Goal: Transaction & Acquisition: Purchase product/service

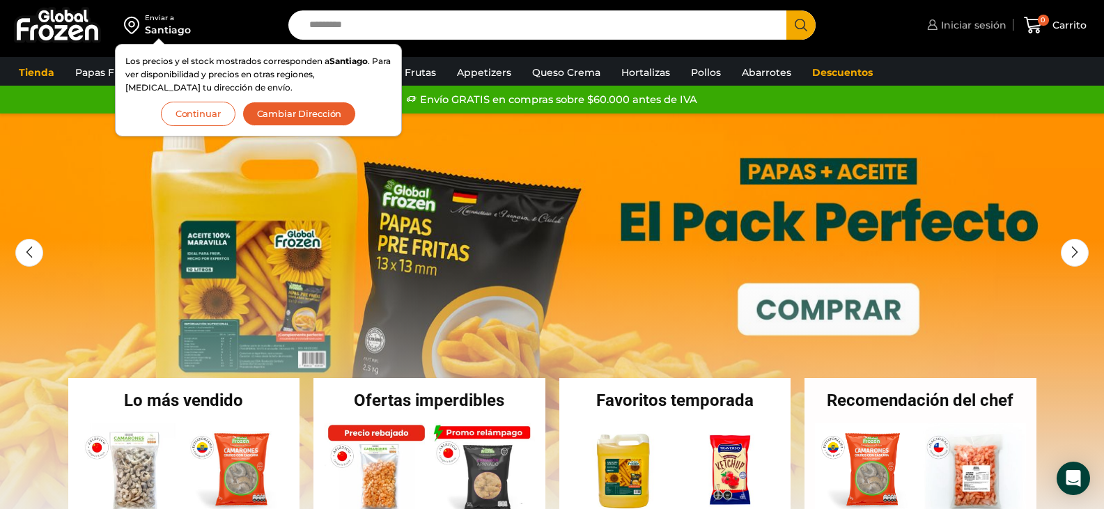
click at [986, 26] on span "Iniciar sesión" at bounding box center [971, 25] width 69 height 14
click at [987, 28] on span "Iniciar sesión" at bounding box center [971, 25] width 69 height 14
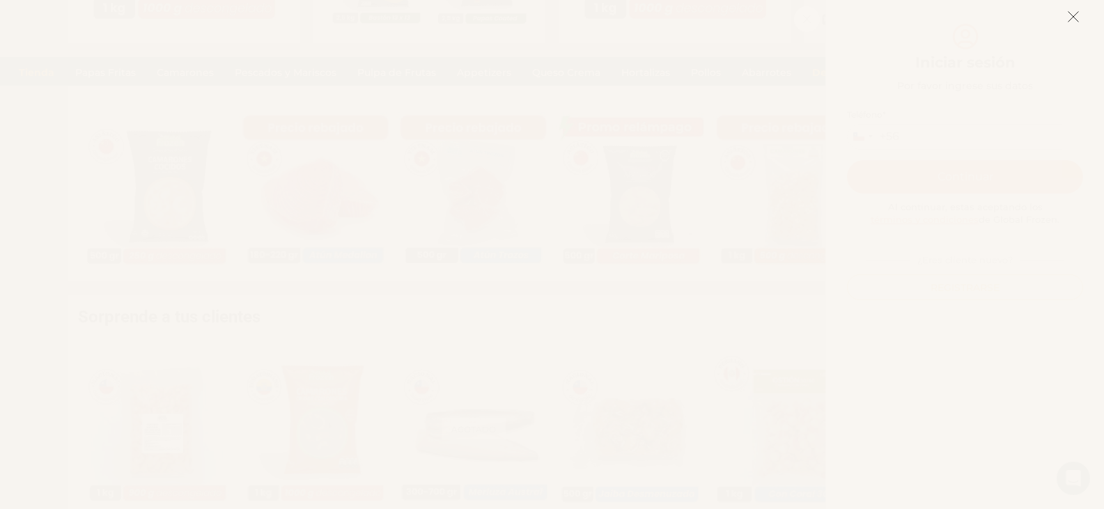
scroll to position [1335, 0]
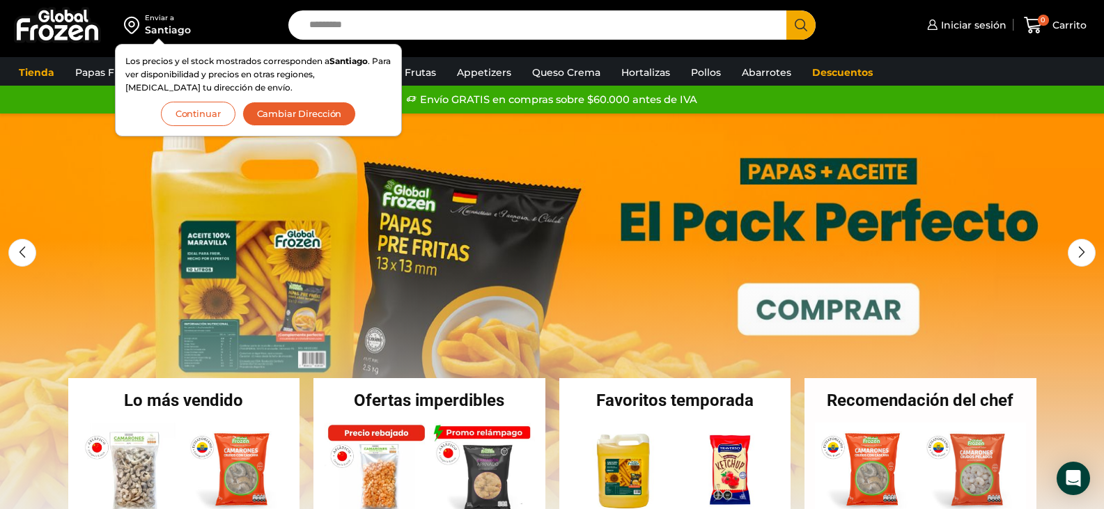
click at [463, 155] on link "1 / 3" at bounding box center [552, 323] width 1104 height 418
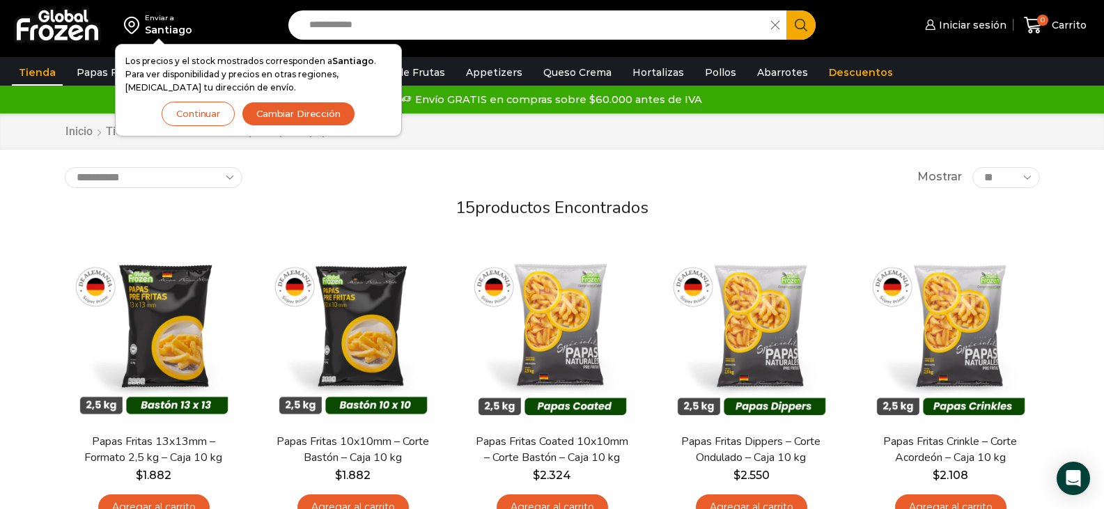
click at [312, 117] on button "Cambiar Dirección" at bounding box center [299, 114] width 114 height 24
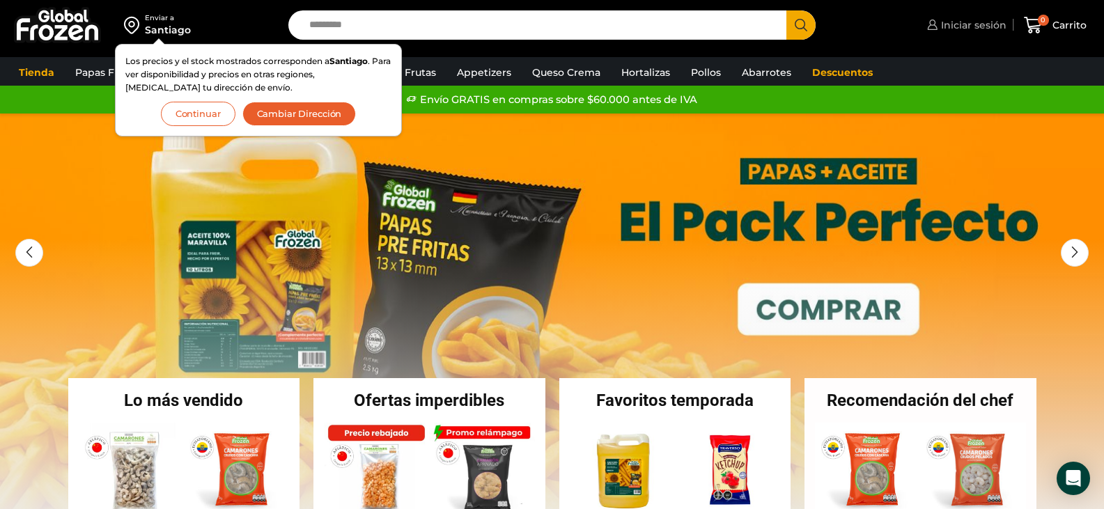
click at [986, 18] on span "Iniciar sesión" at bounding box center [971, 25] width 69 height 14
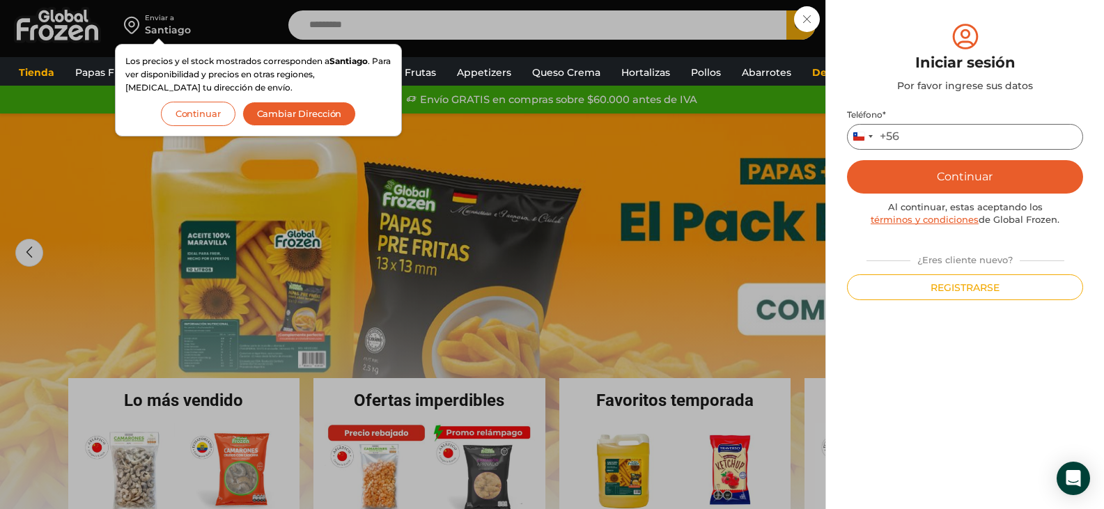
click at [934, 130] on input "Teléfono *" at bounding box center [965, 137] width 236 height 26
type input "*********"
click at [983, 171] on button "Continuar" at bounding box center [965, 176] width 236 height 33
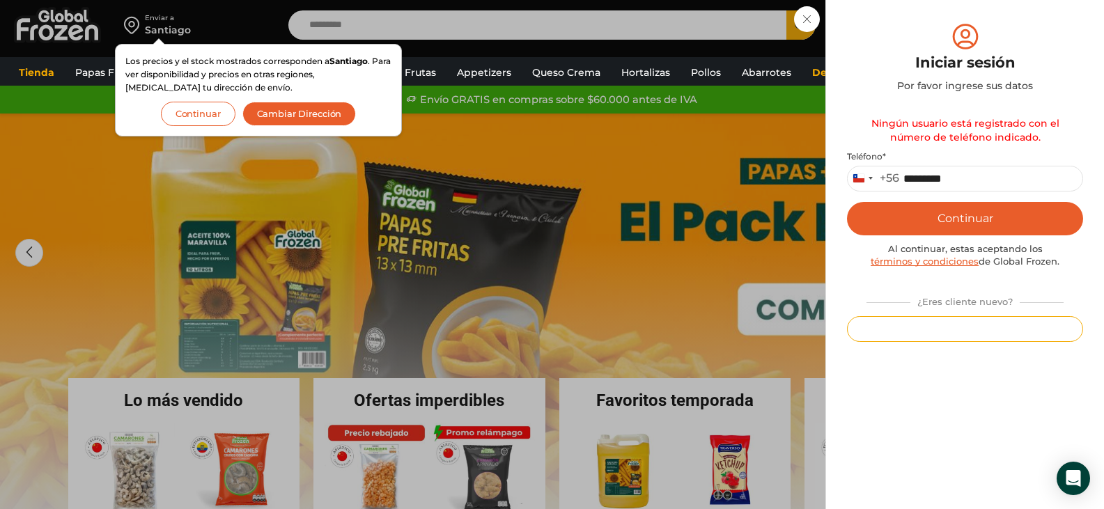
click at [966, 325] on button "Registrarse" at bounding box center [965, 329] width 236 height 26
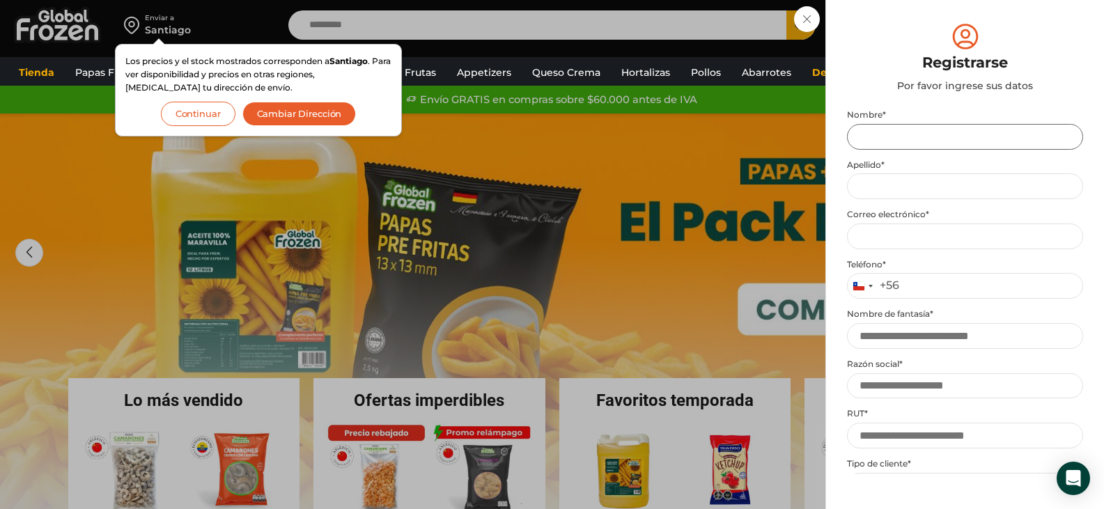
click at [933, 143] on input "Nombre *" at bounding box center [965, 137] width 236 height 26
type input "*******"
type input "*****"
type input "**********"
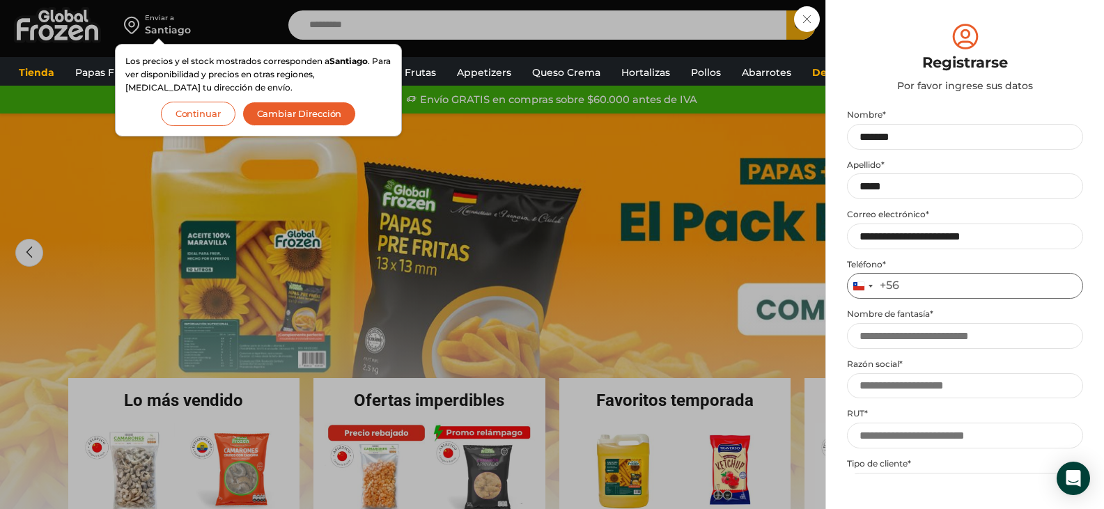
click at [934, 293] on input "Teléfono *" at bounding box center [965, 286] width 236 height 26
type input "*********"
click at [942, 336] on input "Nombre de fantasía *" at bounding box center [965, 336] width 236 height 26
type input "**********"
click at [914, 387] on input "Razón social *" at bounding box center [965, 386] width 236 height 26
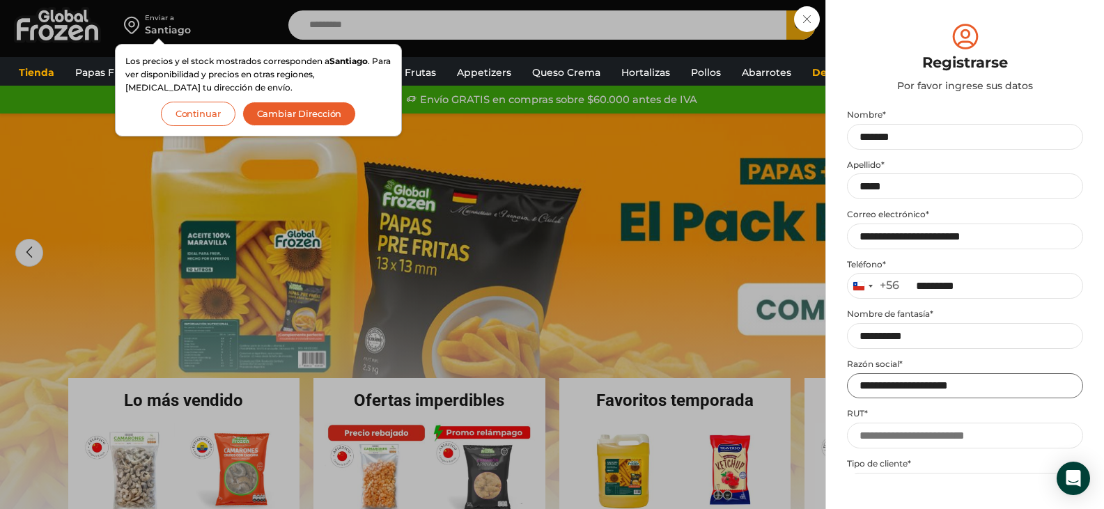
type input "**********"
click at [894, 435] on input "RUT *" at bounding box center [965, 436] width 236 height 26
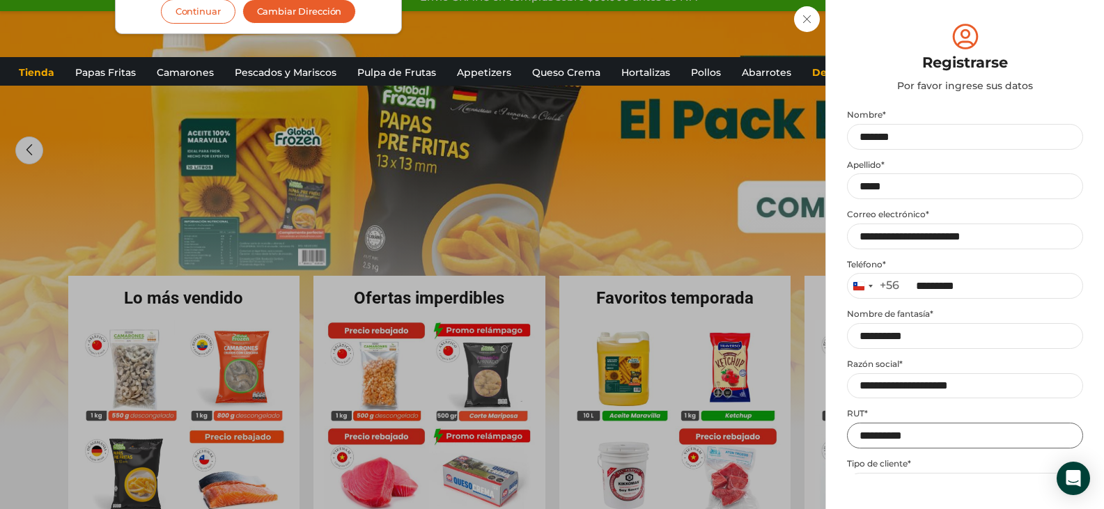
scroll to position [111, 0]
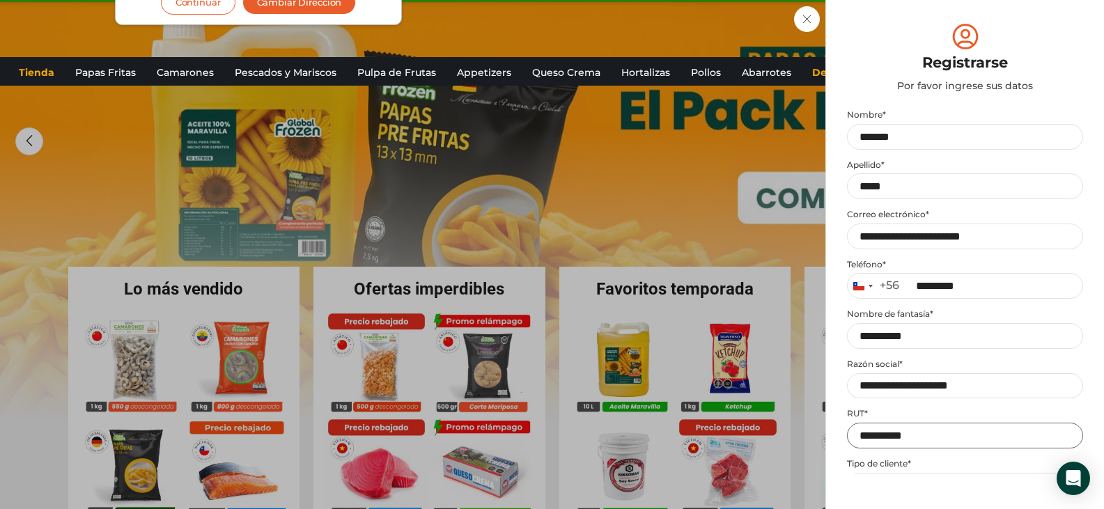
type input "**********"
click at [1083, 410] on div "Mi cuenta Login Register Iniciar sesión Por favor ingrese sus datos Iniciar ses…" at bounding box center [964, 254] width 279 height 509
drag, startPoint x: 1083, startPoint y: 410, endPoint x: 1054, endPoint y: 297, distance: 116.4
click at [1054, 297] on div "Mi cuenta Login Register Iniciar sesión Por favor ingrese sus datos Iniciar ses…" at bounding box center [964, 254] width 279 height 509
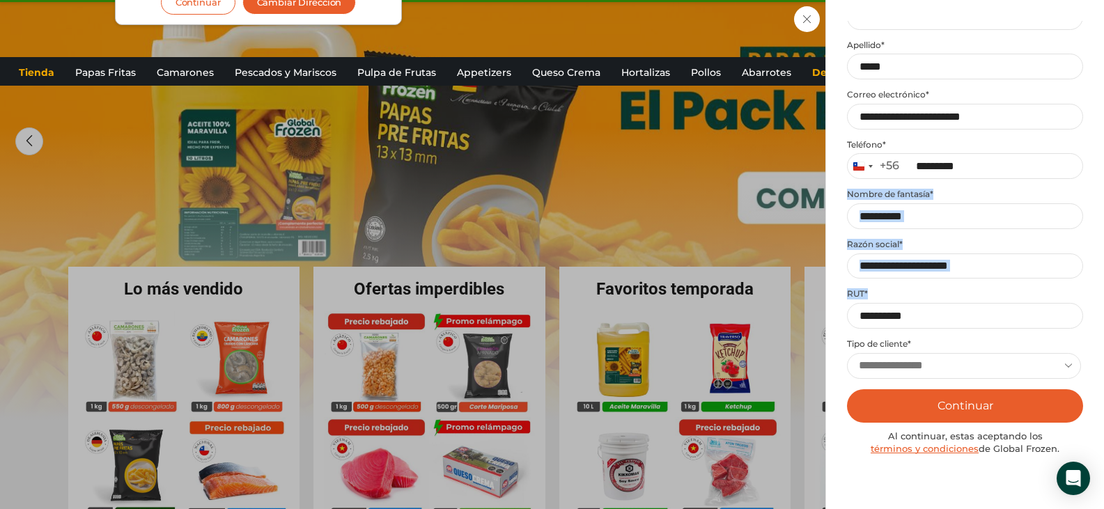
scroll to position [121, 0]
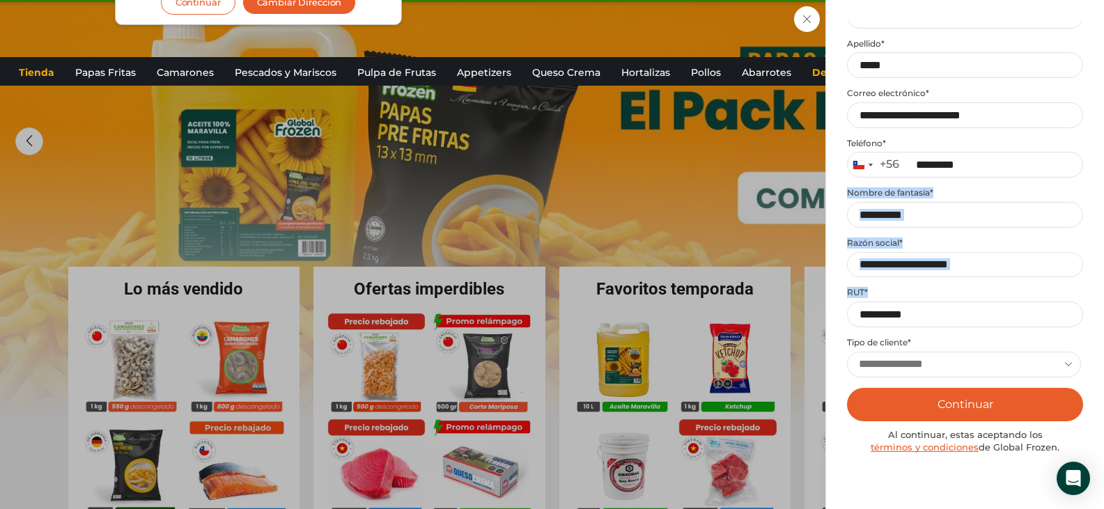
click at [1073, 364] on select "**********" at bounding box center [964, 365] width 234 height 26
select select "******"
click at [847, 352] on select "**********" at bounding box center [964, 365] width 234 height 26
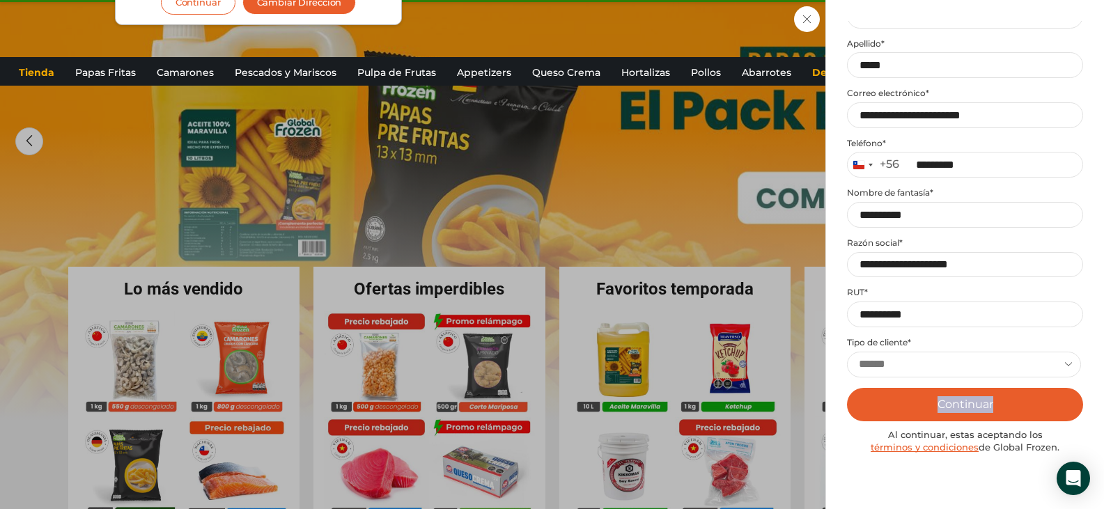
drag, startPoint x: 1009, startPoint y: 385, endPoint x: 1000, endPoint y: 404, distance: 20.9
click at [1000, 404] on div "**********" at bounding box center [965, 258] width 236 height 540
click at [1000, 404] on button "Continuar" at bounding box center [965, 404] width 236 height 33
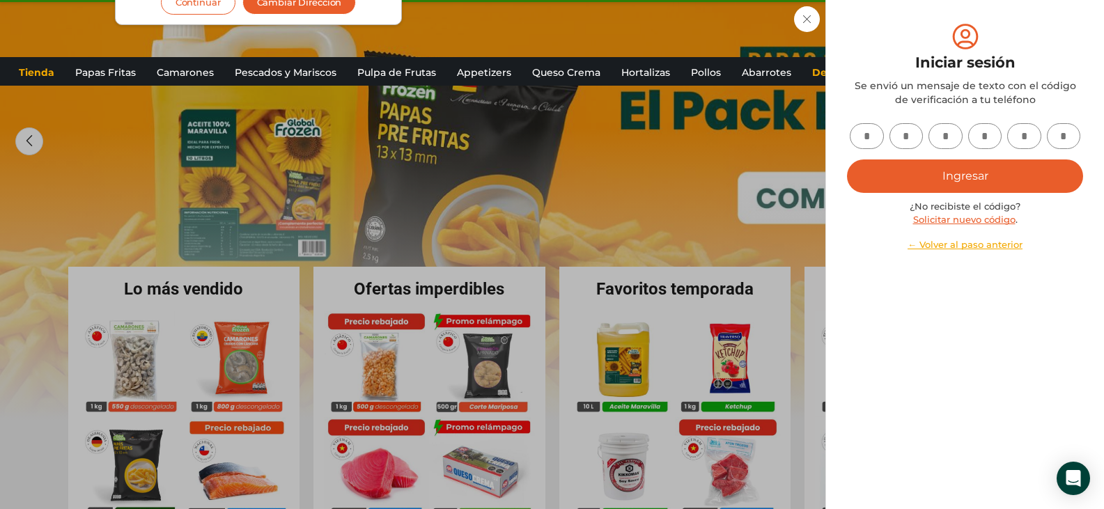
scroll to position [0, 0]
click at [877, 136] on input "text" at bounding box center [867, 136] width 34 height 26
type input "*"
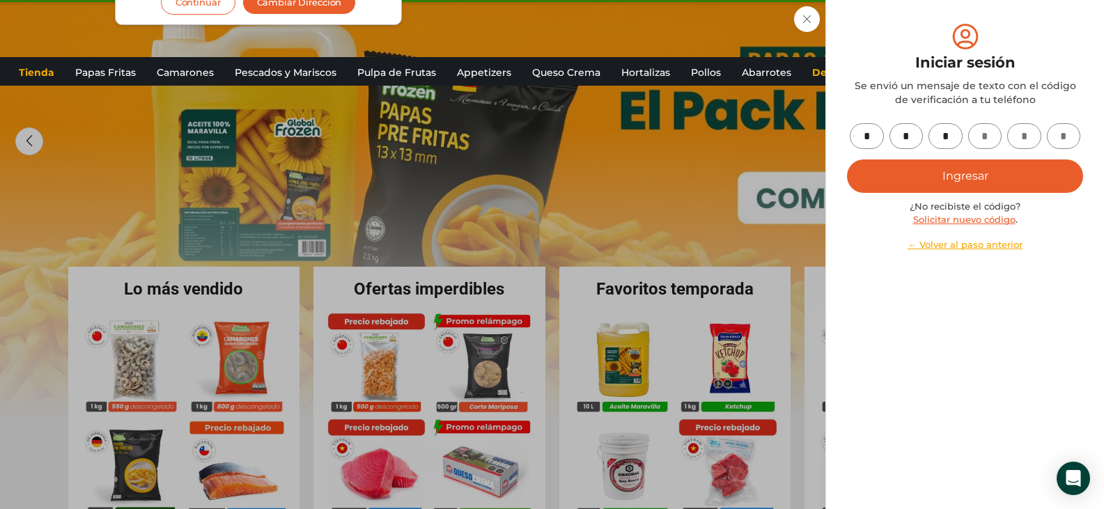
type input "*"
click at [908, 171] on button "Ingresar" at bounding box center [965, 175] width 236 height 33
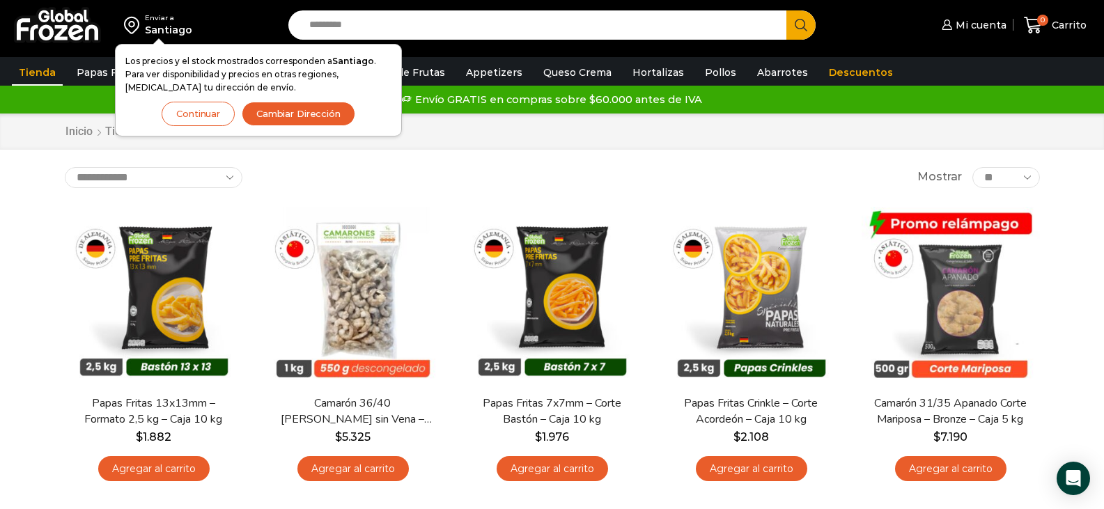
click at [217, 120] on button "Continuar" at bounding box center [198, 114] width 73 height 24
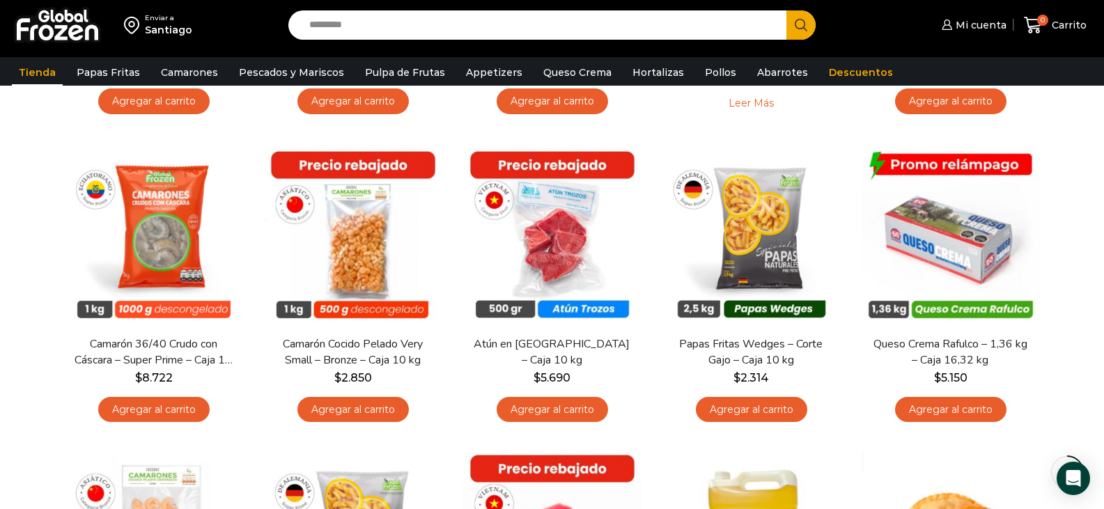
scroll to position [681, 0]
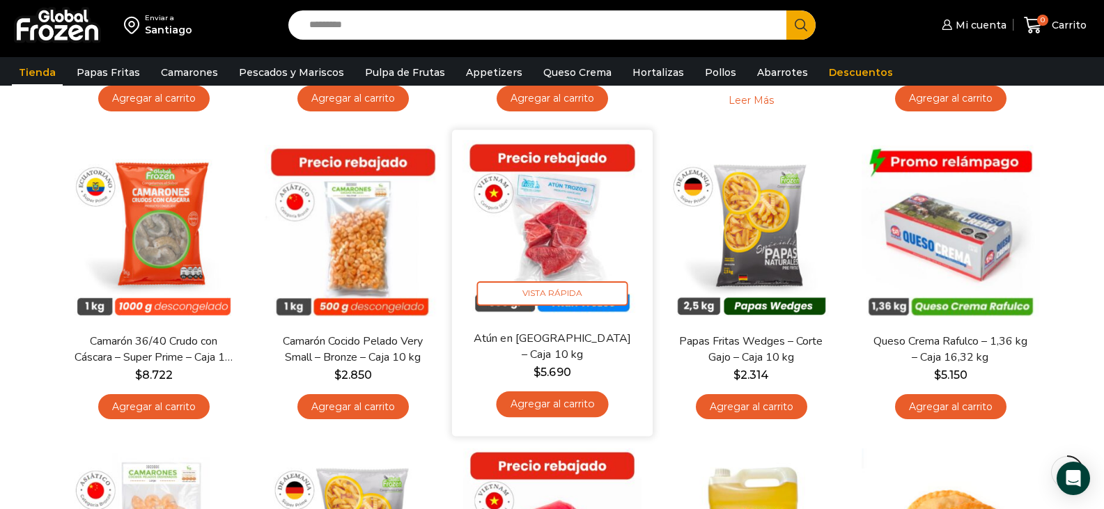
click at [564, 407] on link "Agregar al carrito" at bounding box center [552, 404] width 112 height 26
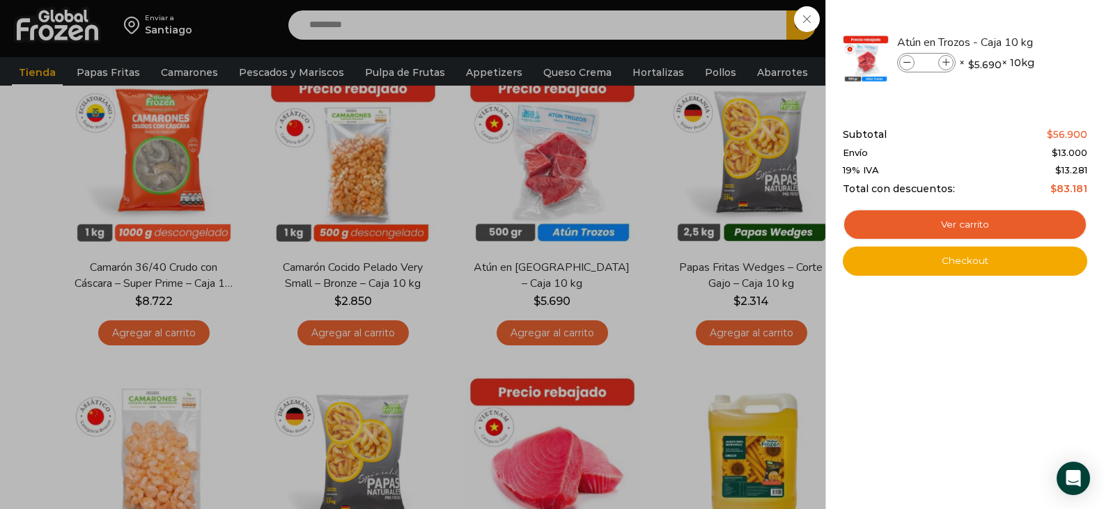
scroll to position [719, 0]
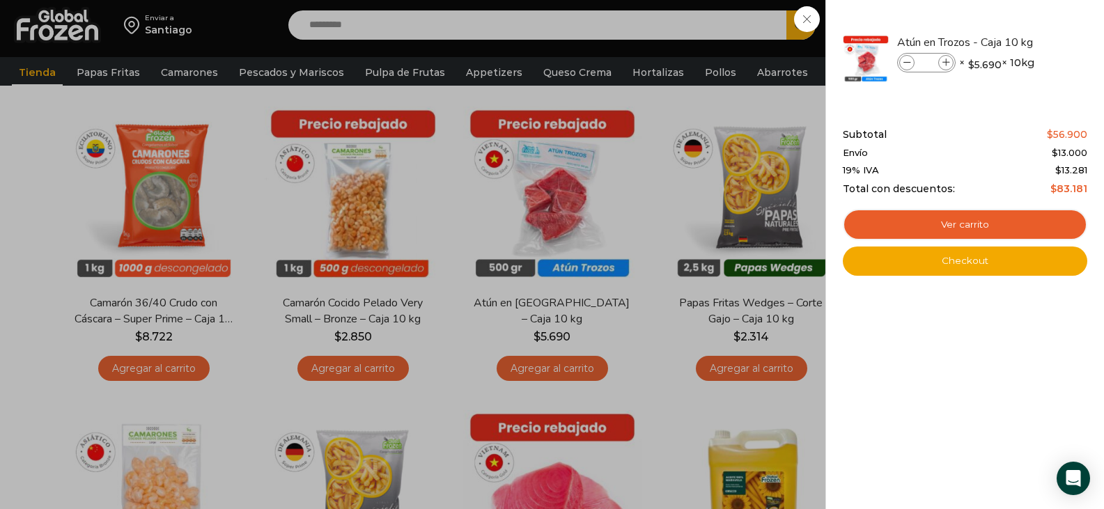
click at [1020, 42] on div "1 Carrito 1 1 Shopping Cart *" at bounding box center [1055, 25] width 70 height 33
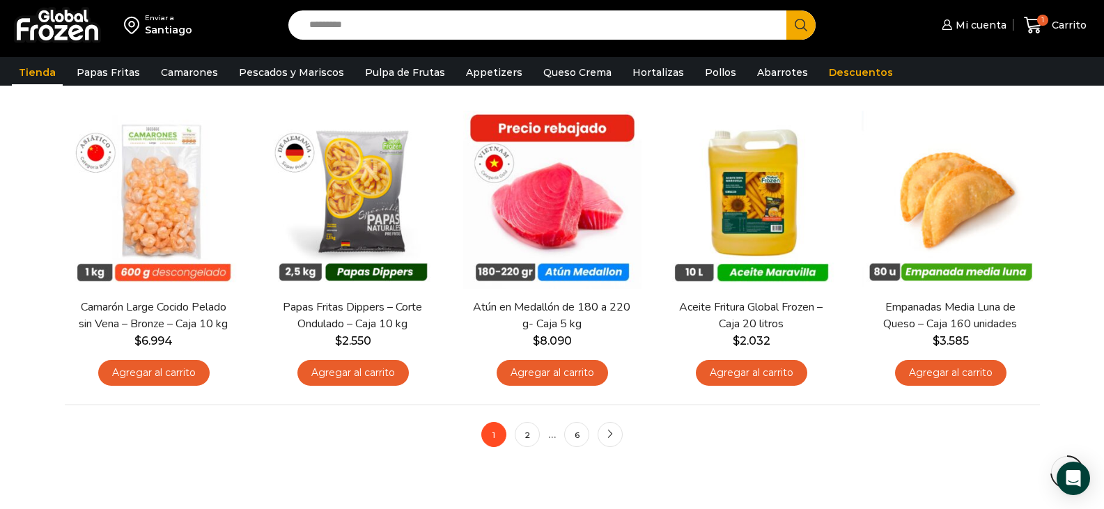
scroll to position [1022, 0]
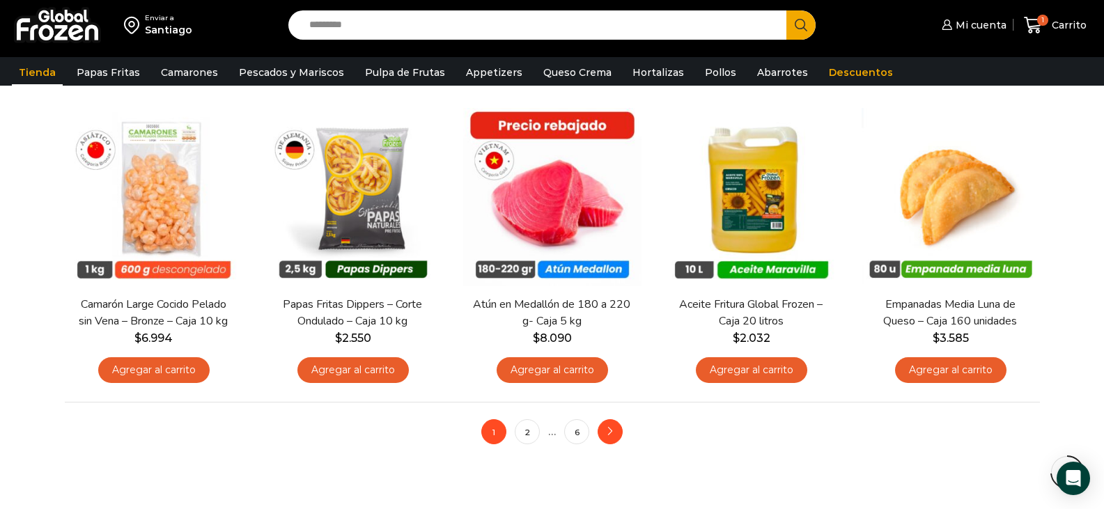
click at [616, 431] on link "next" at bounding box center [610, 431] width 25 height 25
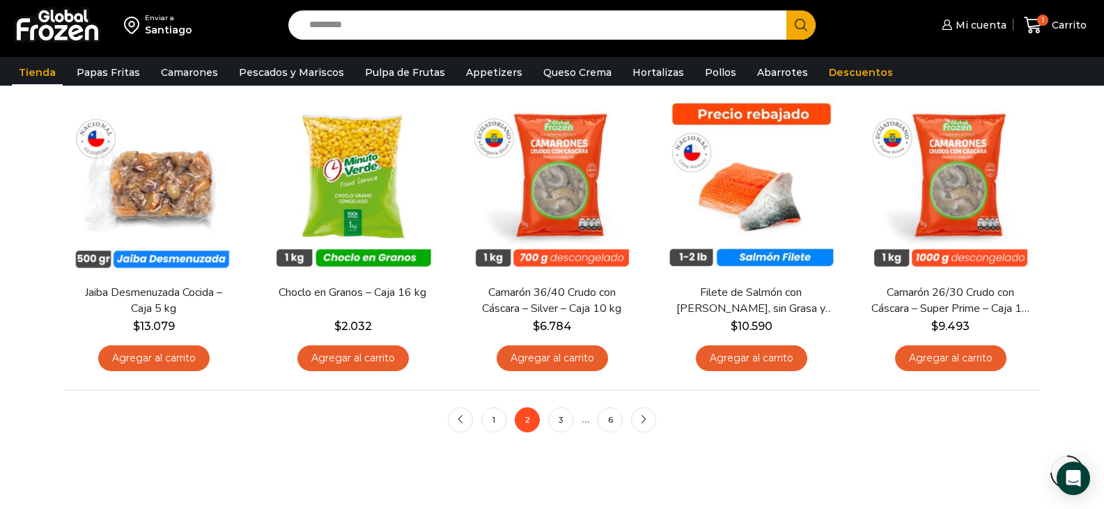
scroll to position [1033, 0]
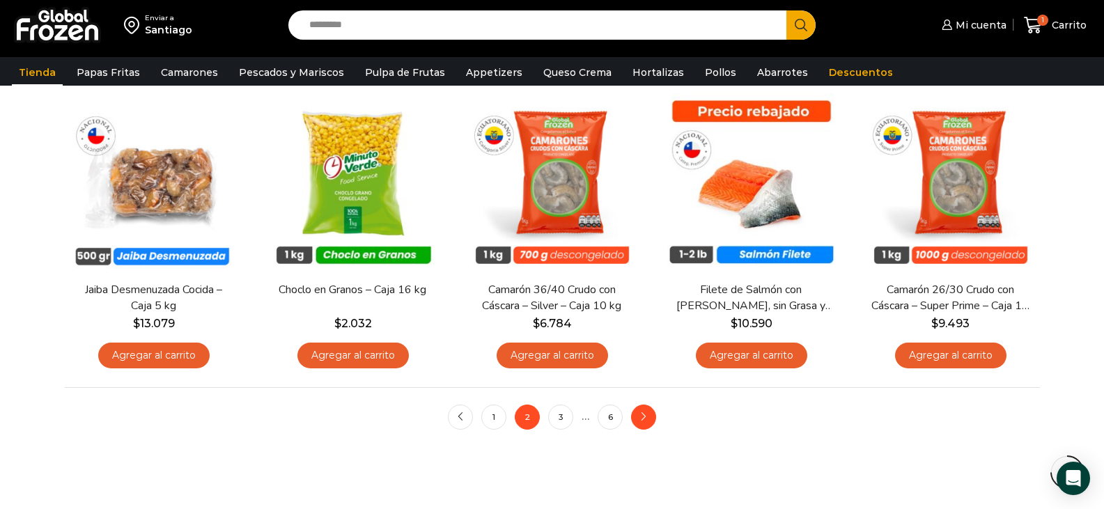
click at [644, 421] on icon "next" at bounding box center [643, 417] width 8 height 8
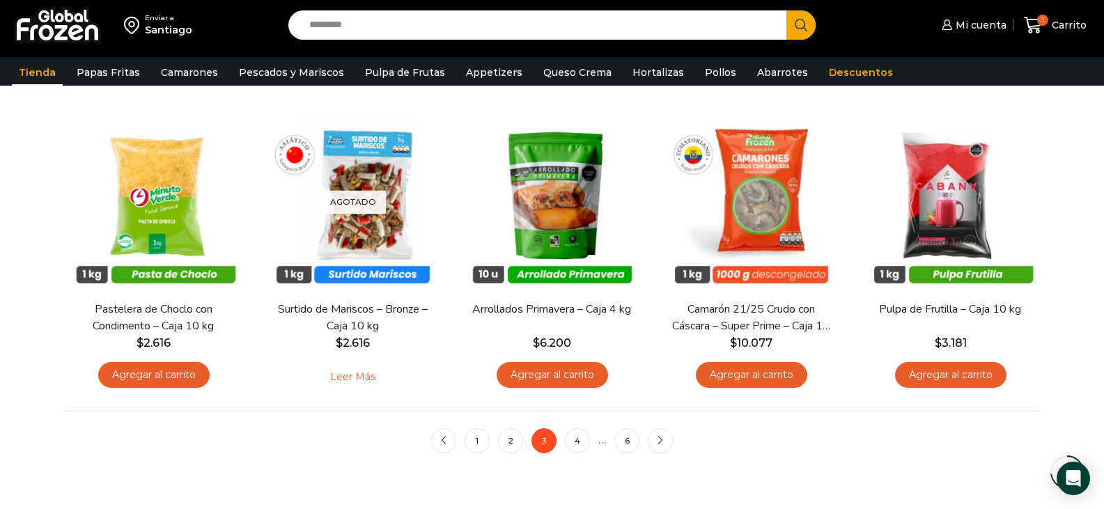
scroll to position [1006, 0]
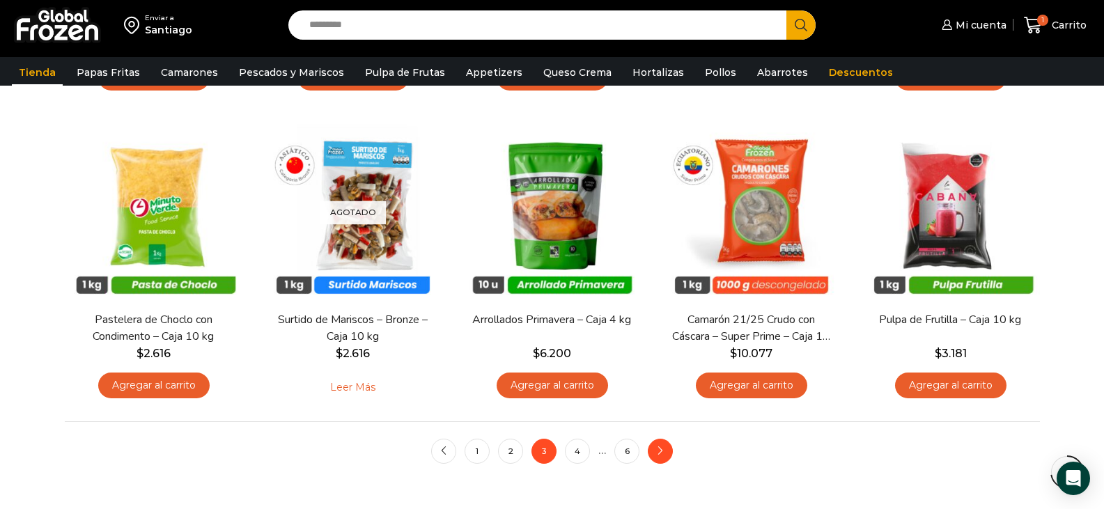
click at [667, 458] on link "next" at bounding box center [660, 451] width 25 height 25
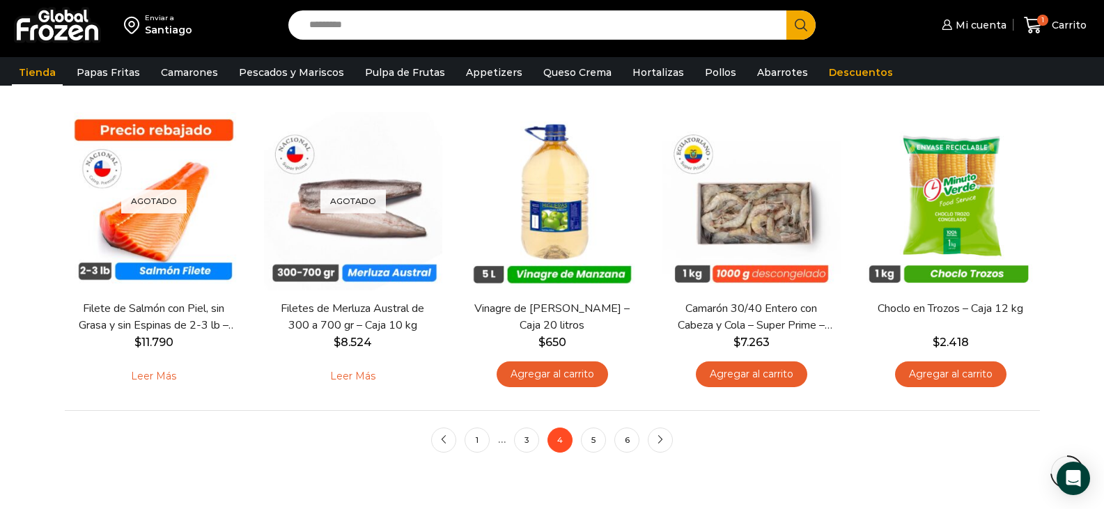
scroll to position [1022, 0]
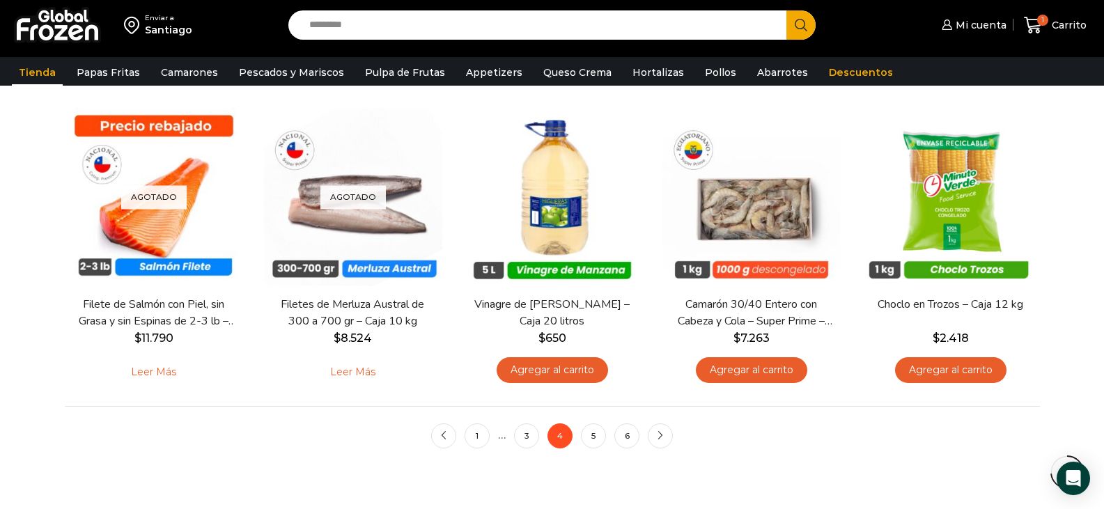
click at [416, 24] on input "Search input" at bounding box center [541, 24] width 478 height 29
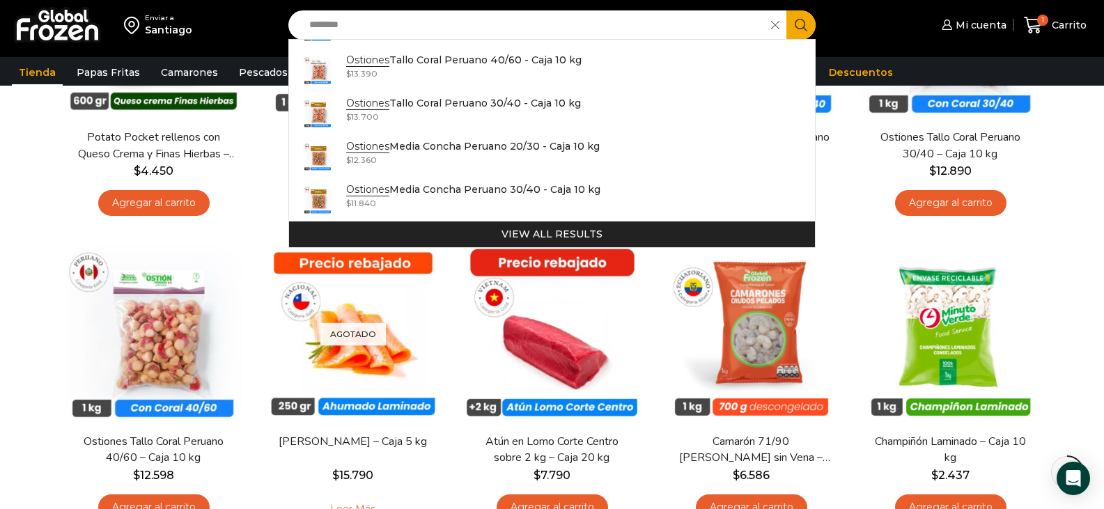
scroll to position [0, 0]
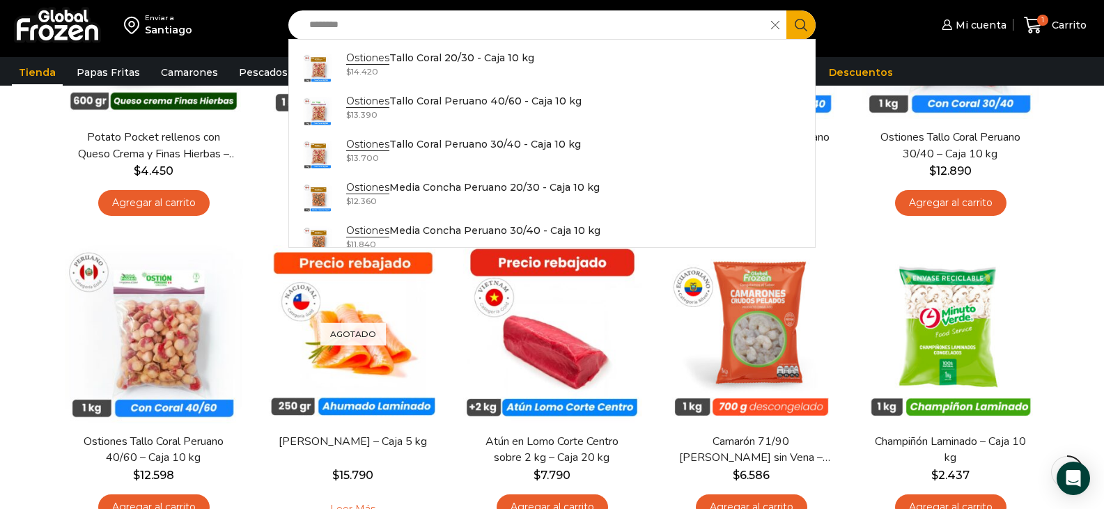
type input "********"
click at [22, 304] on div "Enviar a Santiago Search input ******** Search Ostiones Tallo Coral 20/30 - Caj…" at bounding box center [552, 231] width 1104 height 1617
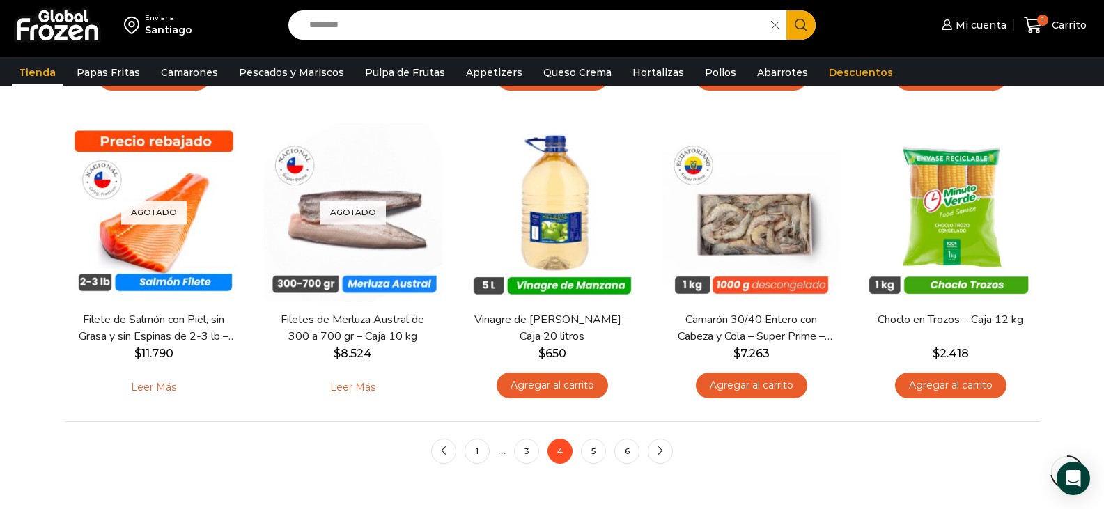
scroll to position [1032, 0]
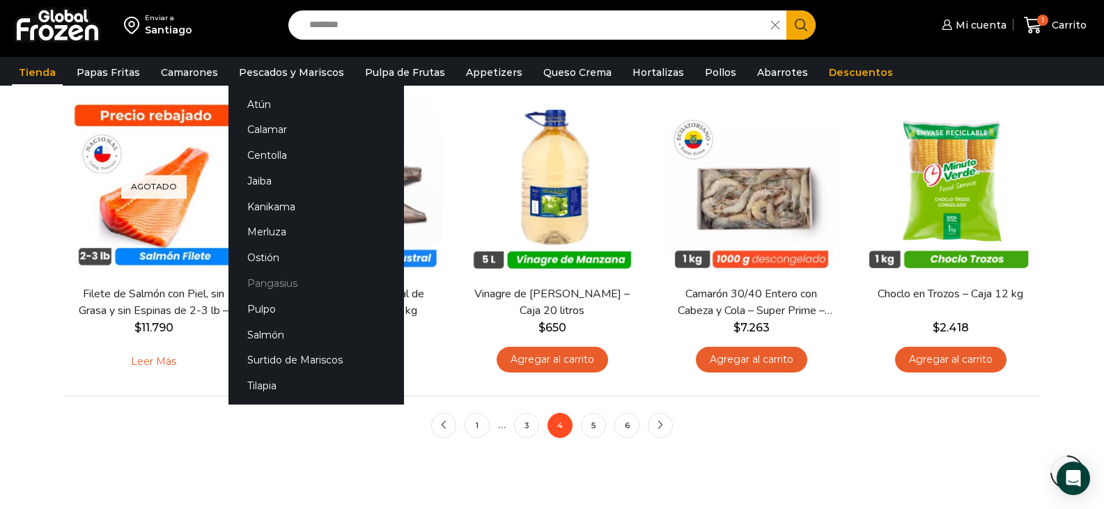
click at [283, 281] on link "Pangasius" at bounding box center [316, 284] width 176 height 26
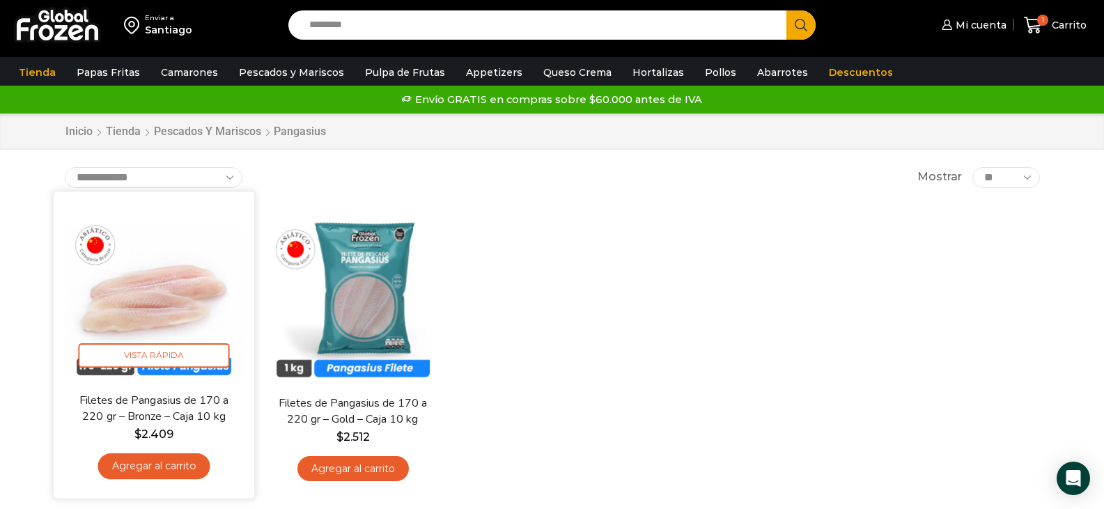
click at [171, 468] on link "Agregar al carrito" at bounding box center [154, 466] width 112 height 26
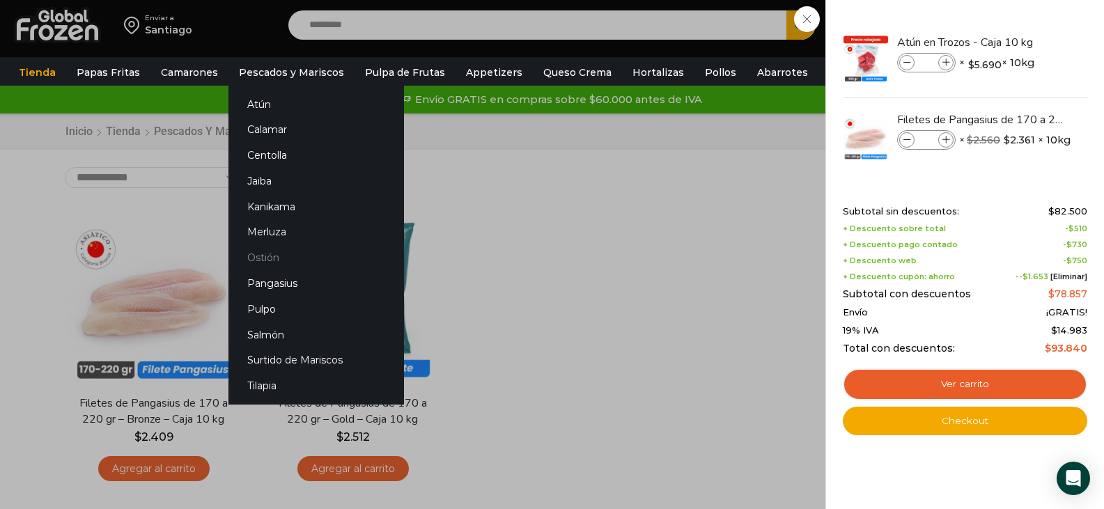
click at [309, 259] on link "Ostión" at bounding box center [316, 258] width 176 height 26
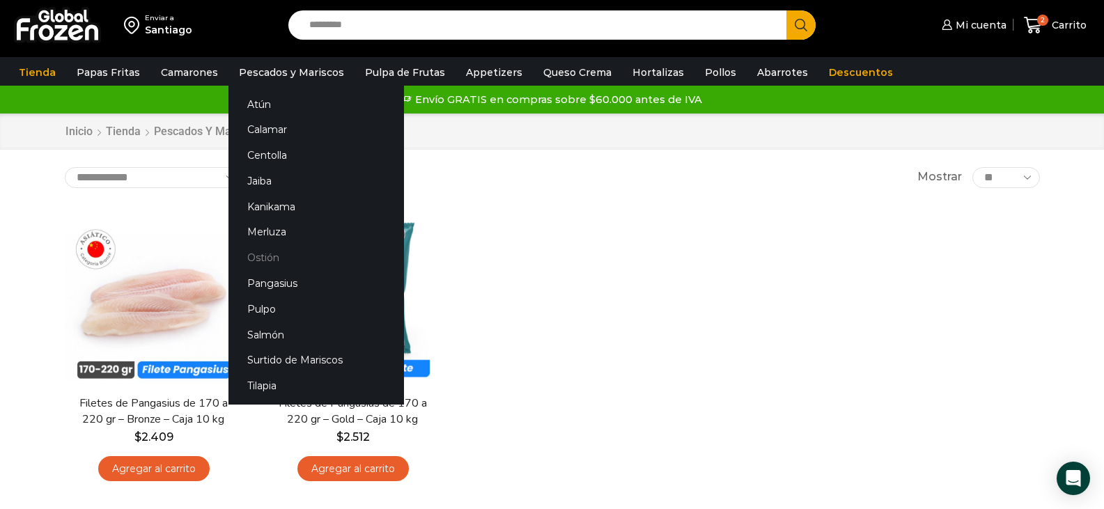
click at [309, 259] on link "Ostión" at bounding box center [316, 258] width 176 height 26
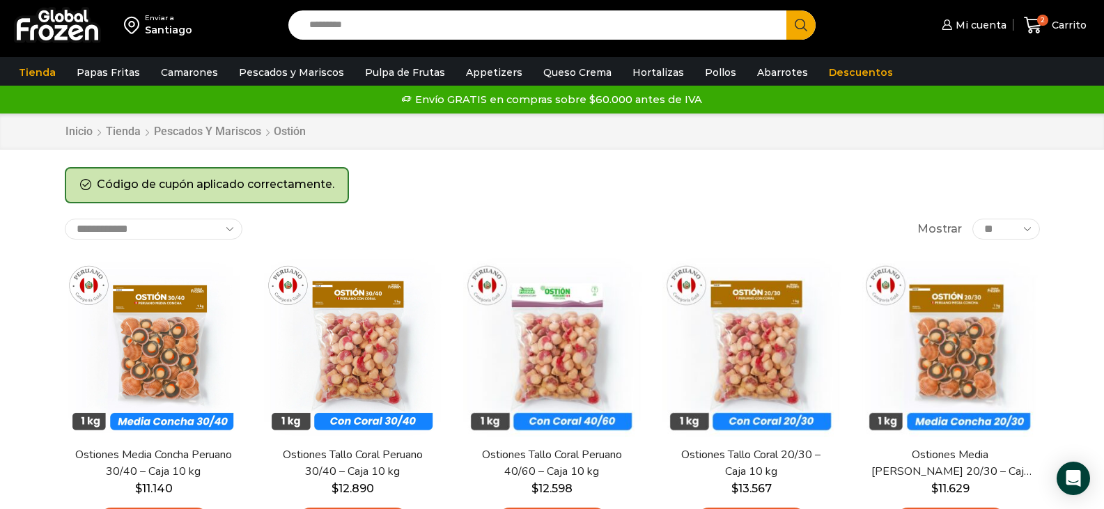
click at [664, 166] on div "Enviar a Santiago Search input Search Mi cuenta Pedidos" at bounding box center [552, 334] width 1104 height 669
click at [650, 76] on link "Hortalizas" at bounding box center [657, 72] width 65 height 26
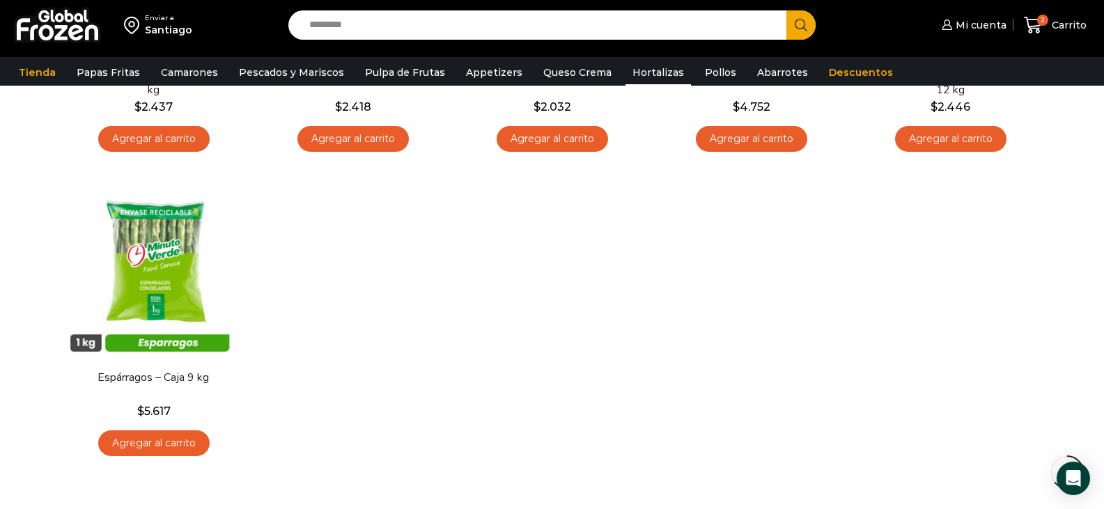
scroll to position [669, 0]
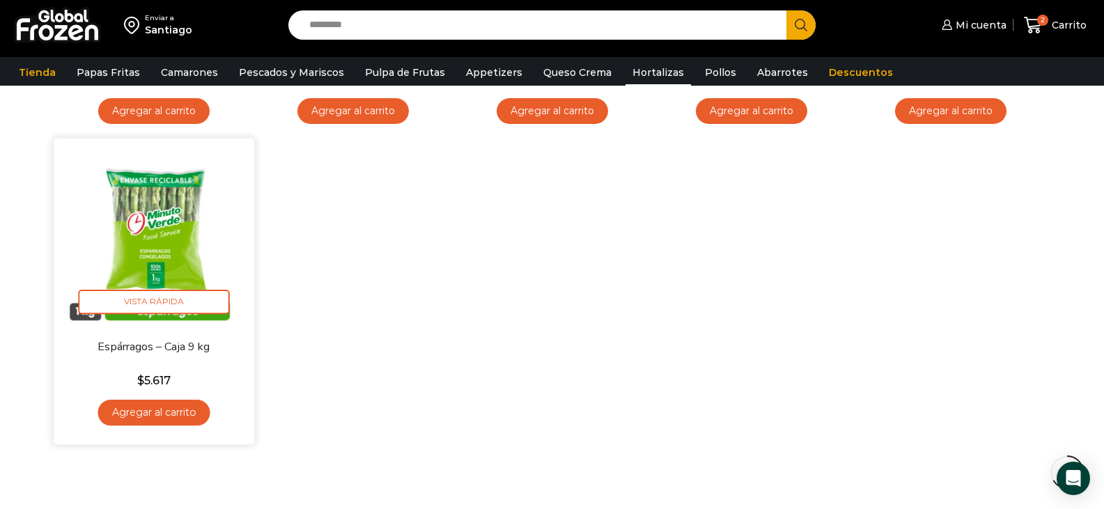
click at [148, 410] on link "Agregar al carrito" at bounding box center [154, 413] width 112 height 26
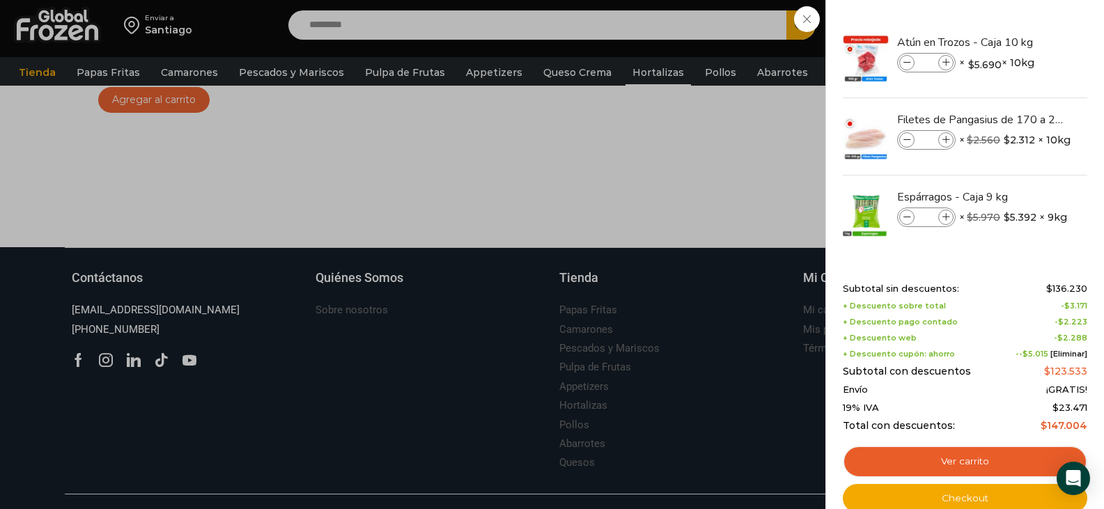
scroll to position [1017, 0]
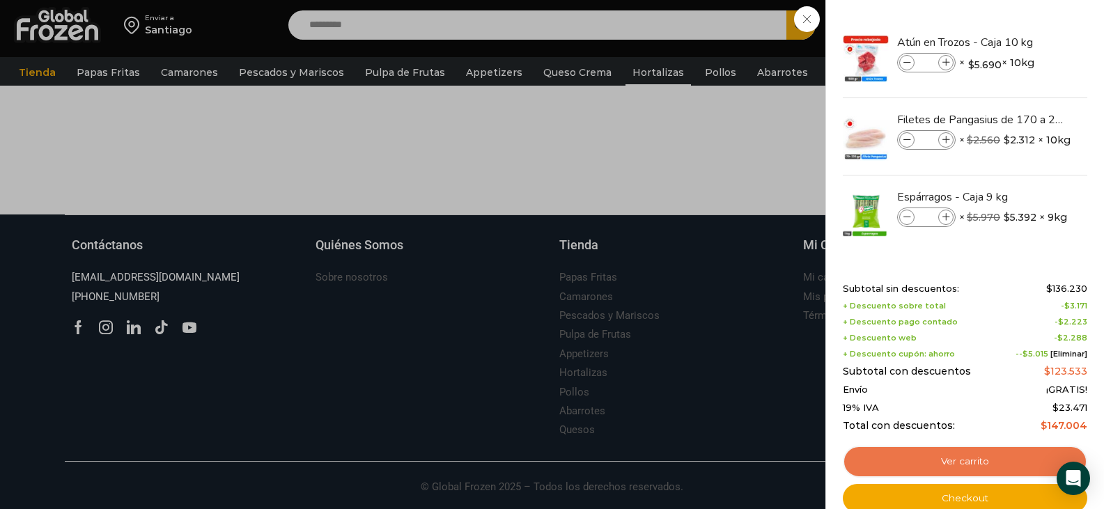
click at [999, 459] on link "Ver carrito" at bounding box center [965, 462] width 244 height 32
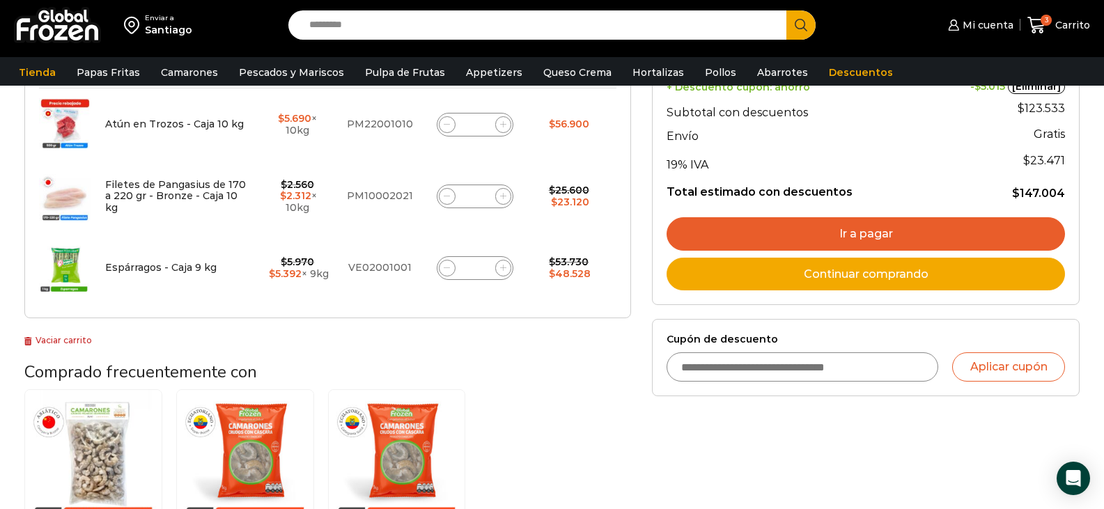
scroll to position [281, 0]
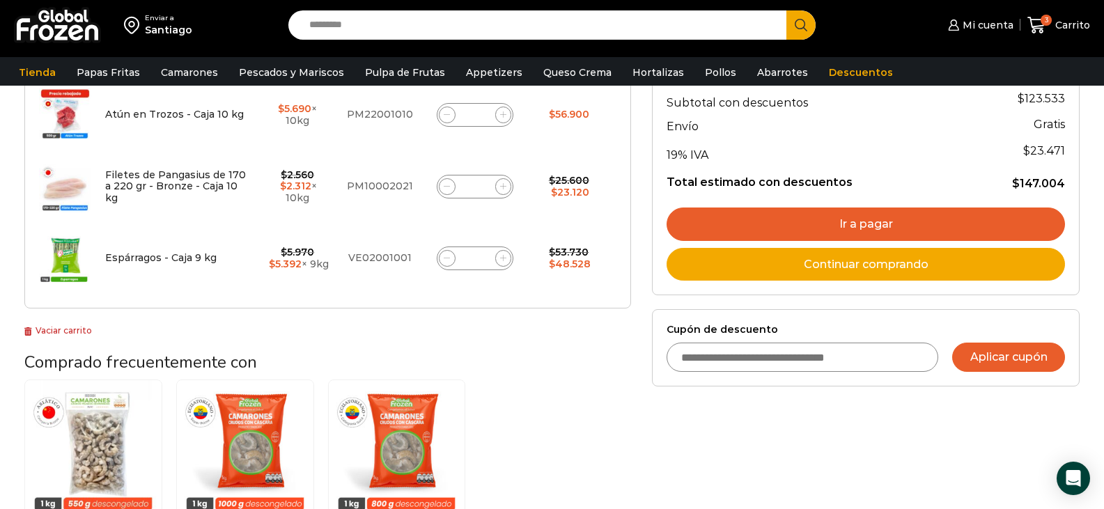
click at [1021, 366] on button "Aplicar cupón" at bounding box center [1008, 357] width 113 height 29
click at [889, 358] on input "Cupón de descuento" at bounding box center [803, 357] width 272 height 29
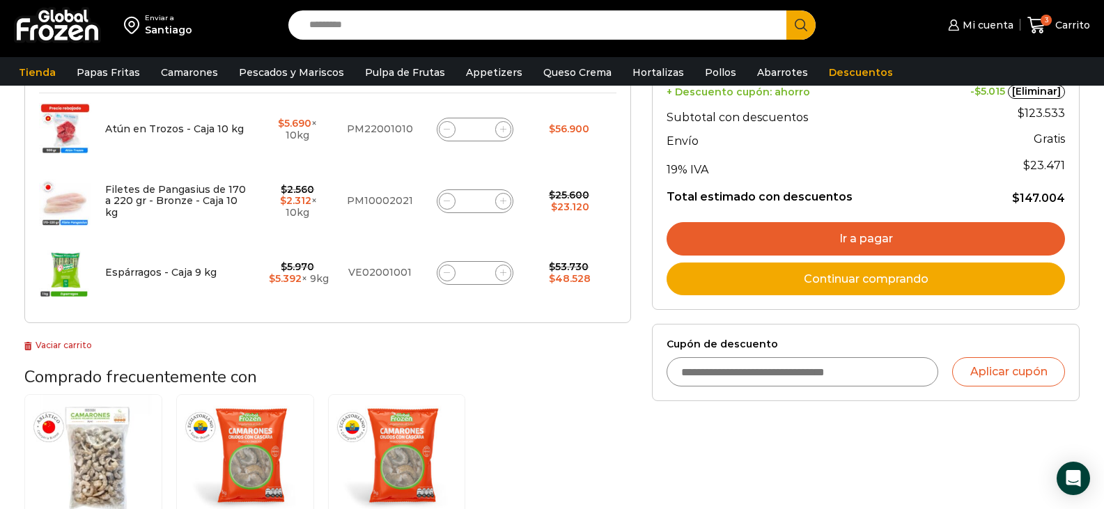
scroll to position [279, 0]
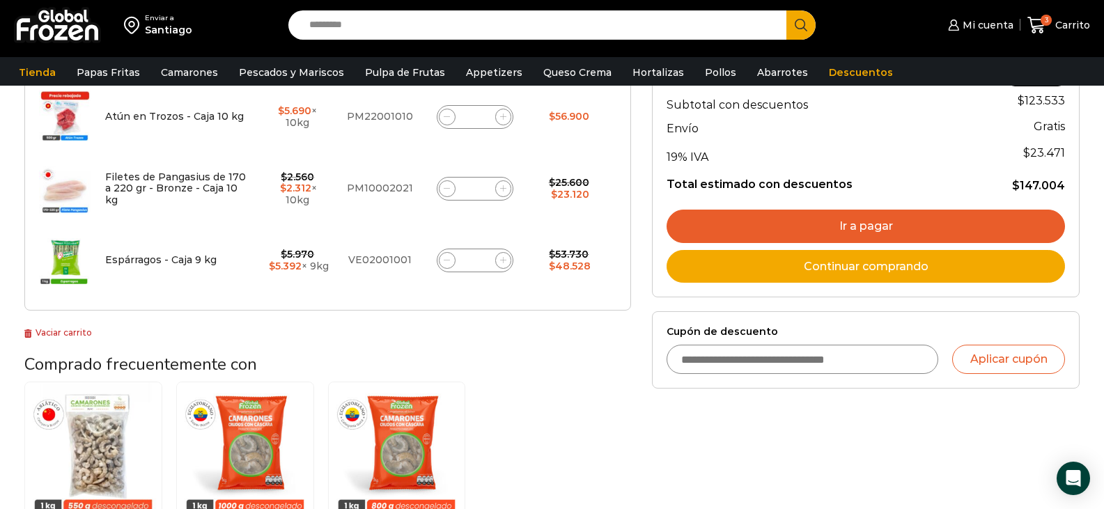
click at [844, 358] on input "Cupón de descuento" at bounding box center [803, 359] width 272 height 29
click at [1023, 361] on button "Aplicar cupón" at bounding box center [1008, 359] width 113 height 29
click at [834, 359] on input "Cupón de descuento" at bounding box center [803, 359] width 272 height 29
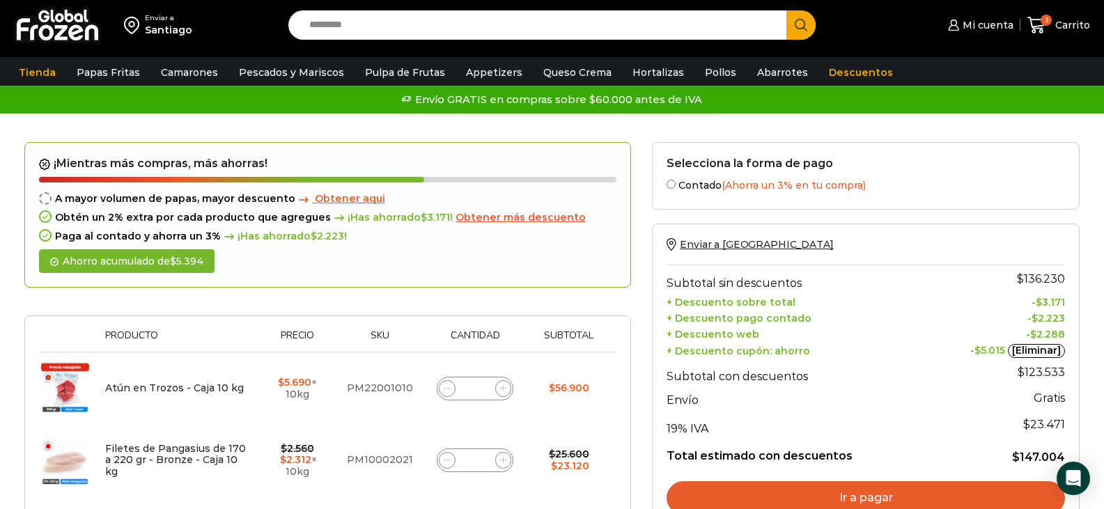
click at [534, 219] on span "Obtener más descuento" at bounding box center [520, 217] width 130 height 13
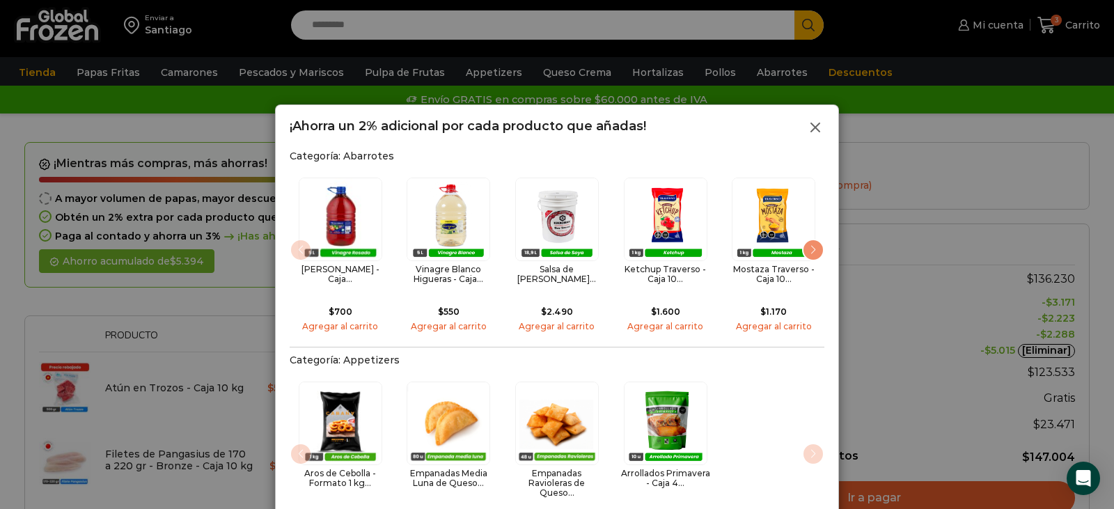
click at [820, 130] on icon at bounding box center [815, 127] width 17 height 17
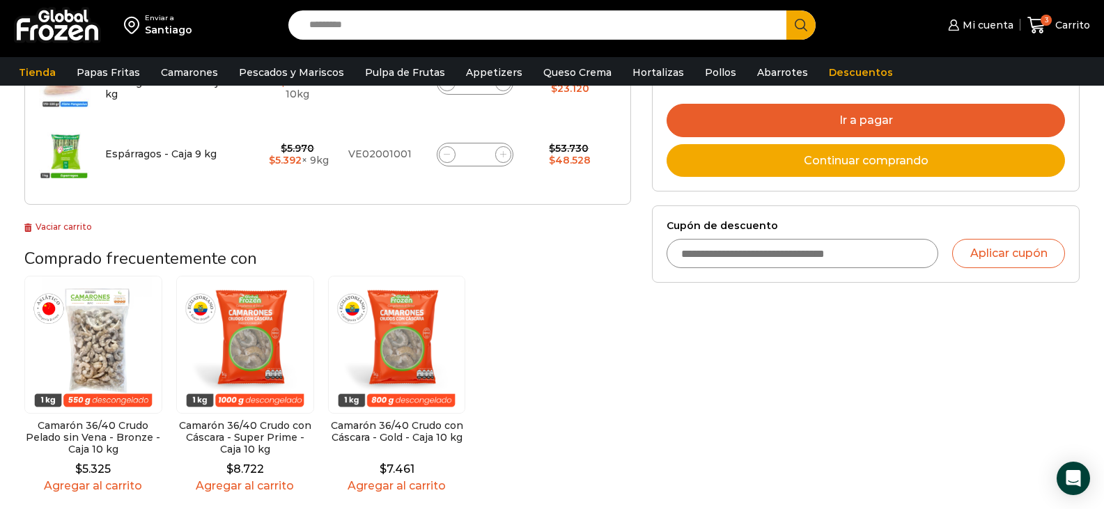
scroll to position [390, 0]
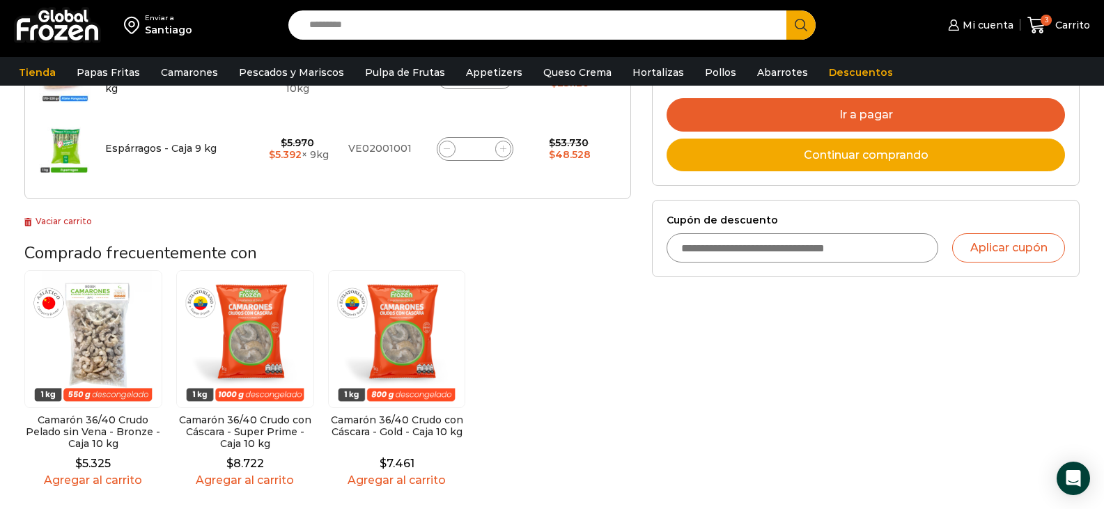
click at [962, 118] on link "Ir a pagar" at bounding box center [866, 114] width 398 height 33
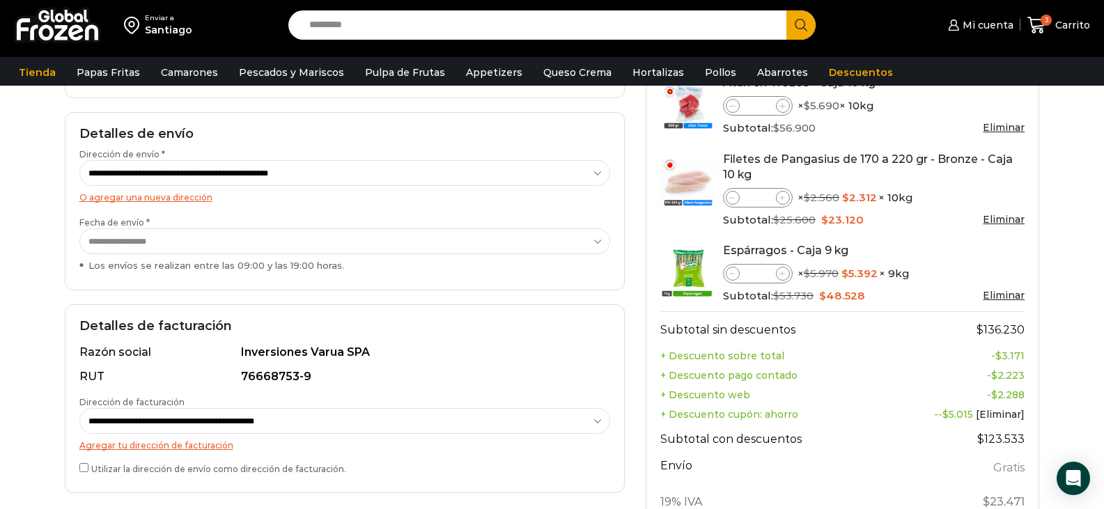
scroll to position [185, 0]
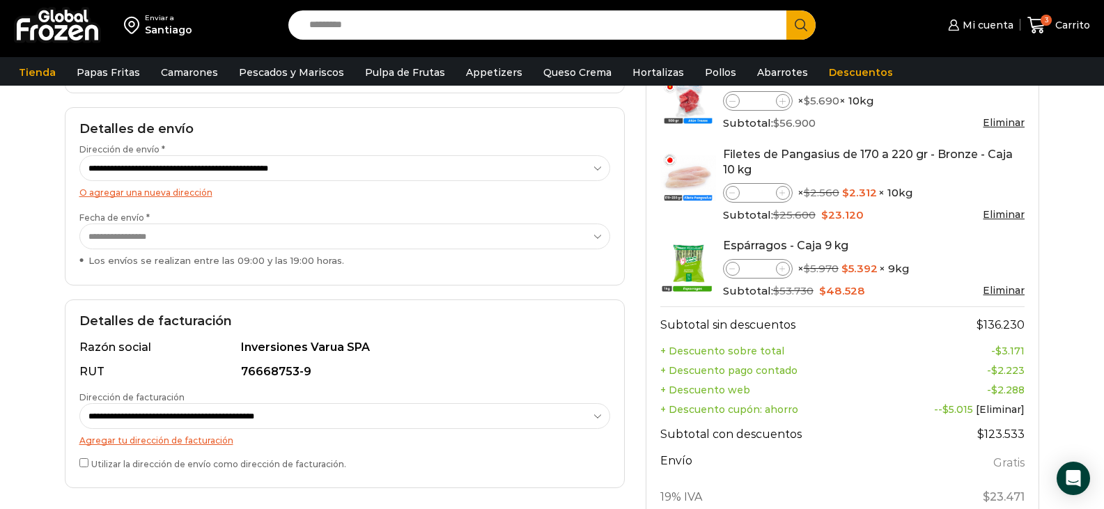
click at [597, 169] on select "**********" at bounding box center [344, 168] width 531 height 26
click at [79, 155] on select "**********" at bounding box center [344, 168] width 531 height 26
select select "*"
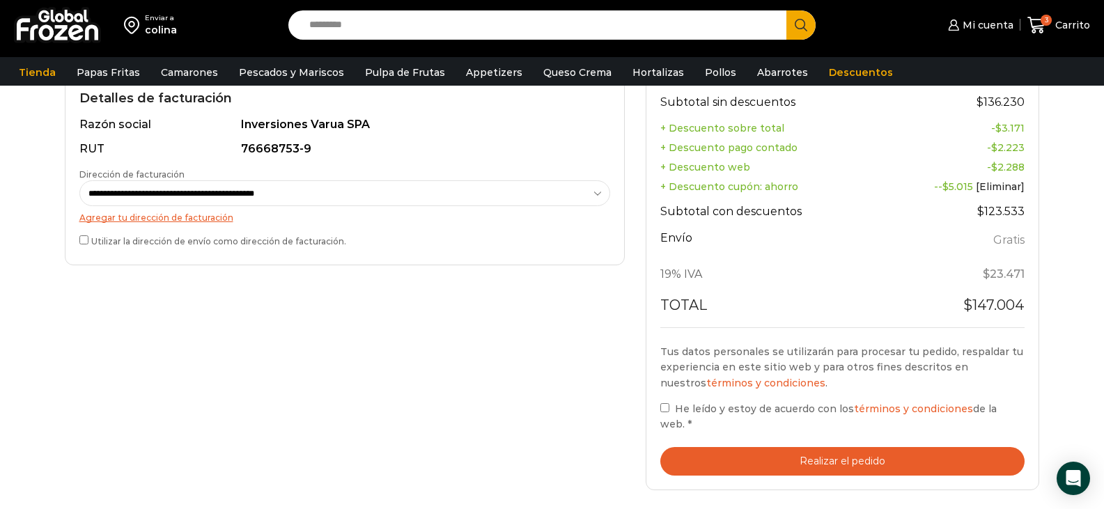
scroll to position [436, 0]
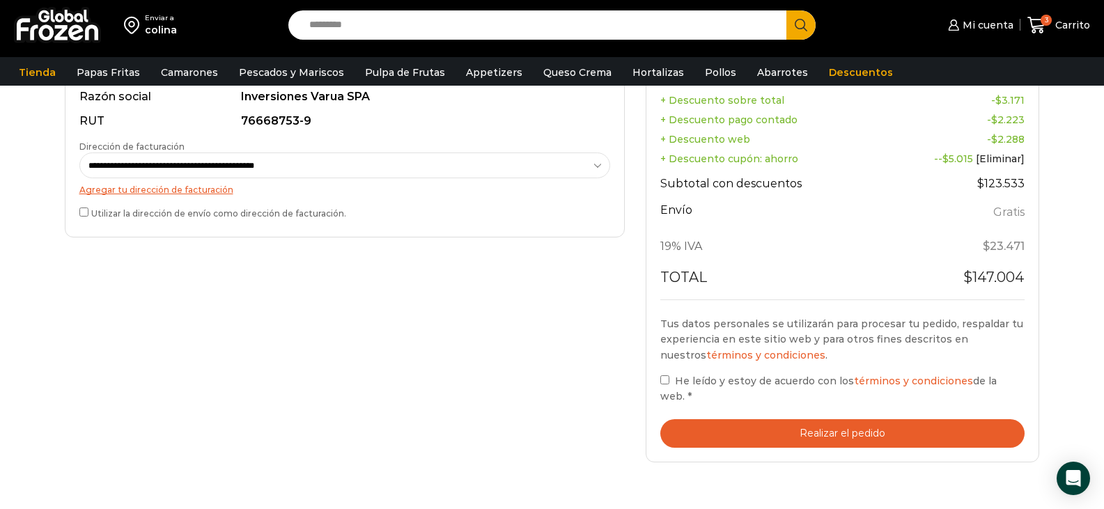
click at [831, 427] on button "Realizar el pedido" at bounding box center [842, 433] width 365 height 29
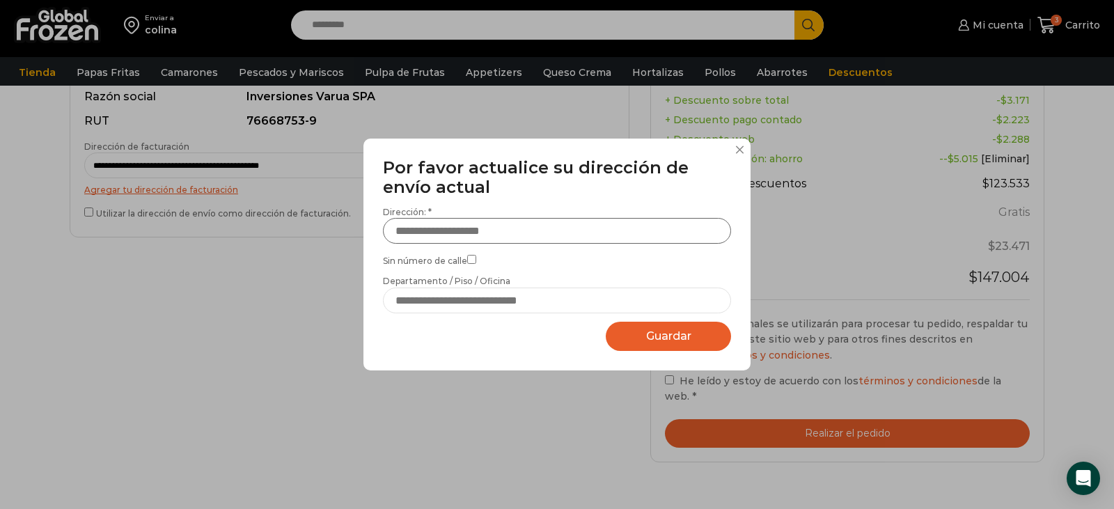
click at [494, 235] on input "Dirección: *" at bounding box center [557, 231] width 348 height 26
click at [504, 227] on input "Dirección: *" at bounding box center [557, 231] width 348 height 26
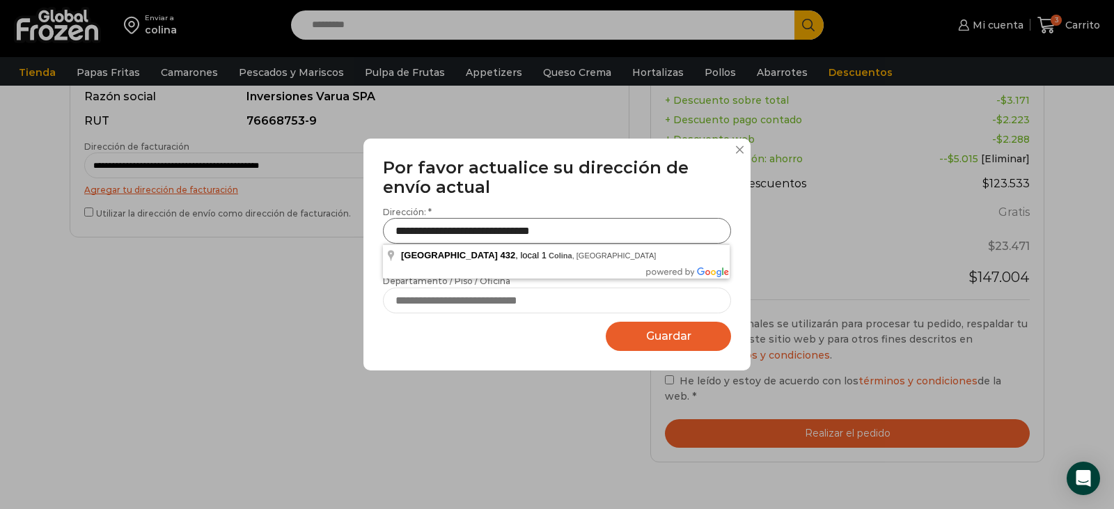
type input "**********"
click at [550, 302] on input "Departamento / Piso / Oficina" at bounding box center [557, 301] width 348 height 26
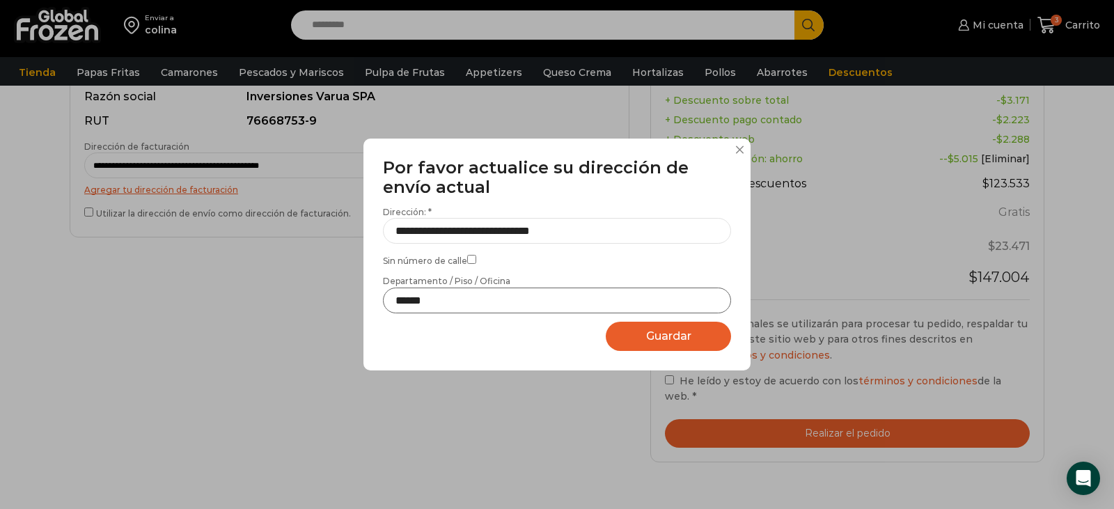
type input "*****"
click at [632, 334] on button "Guardar Guardando..." at bounding box center [668, 337] width 125 height 30
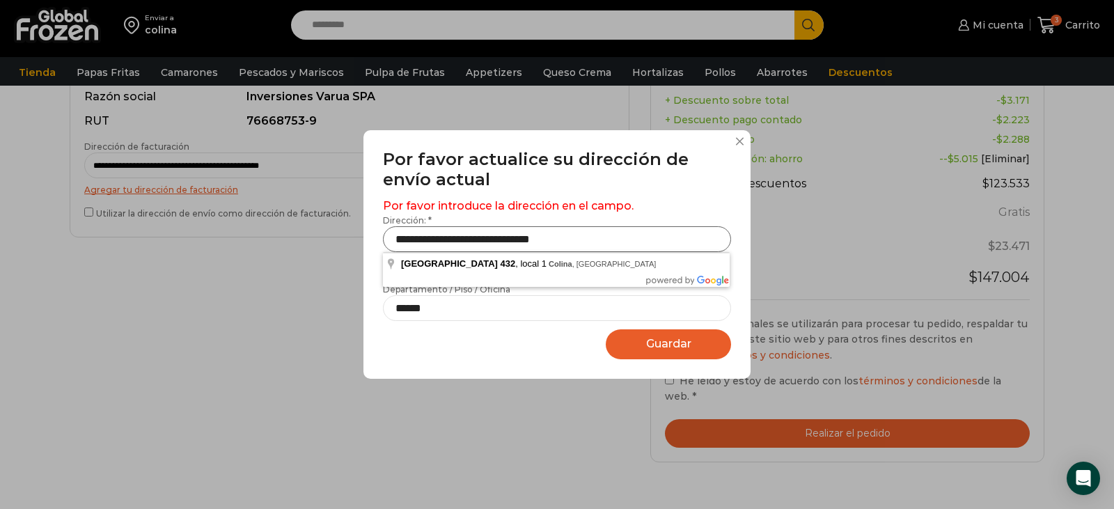
click at [571, 243] on input "**********" at bounding box center [557, 239] width 348 height 26
type input "**********"
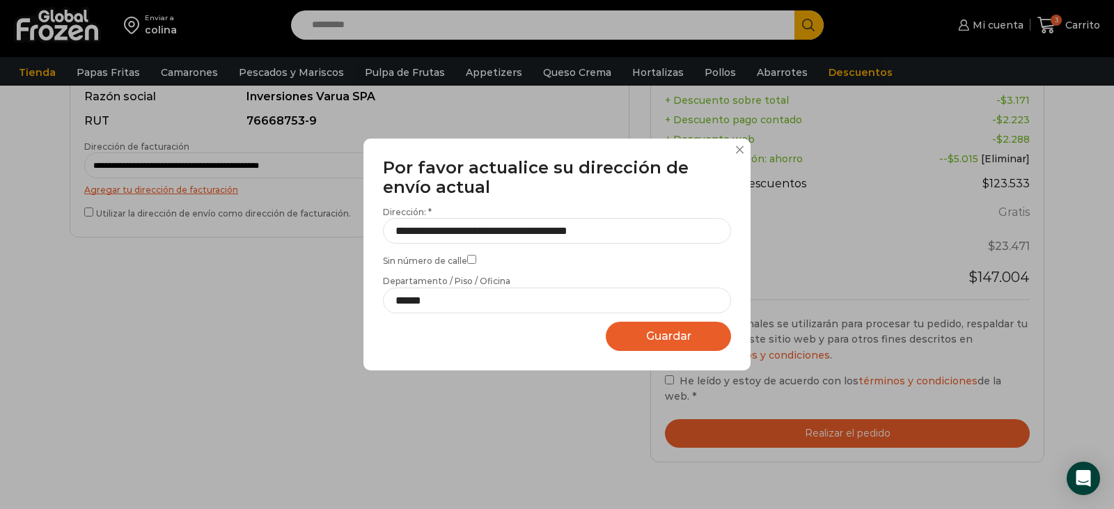
click at [648, 344] on button "Guardar Guardando..." at bounding box center [668, 337] width 125 height 30
select select "*******"
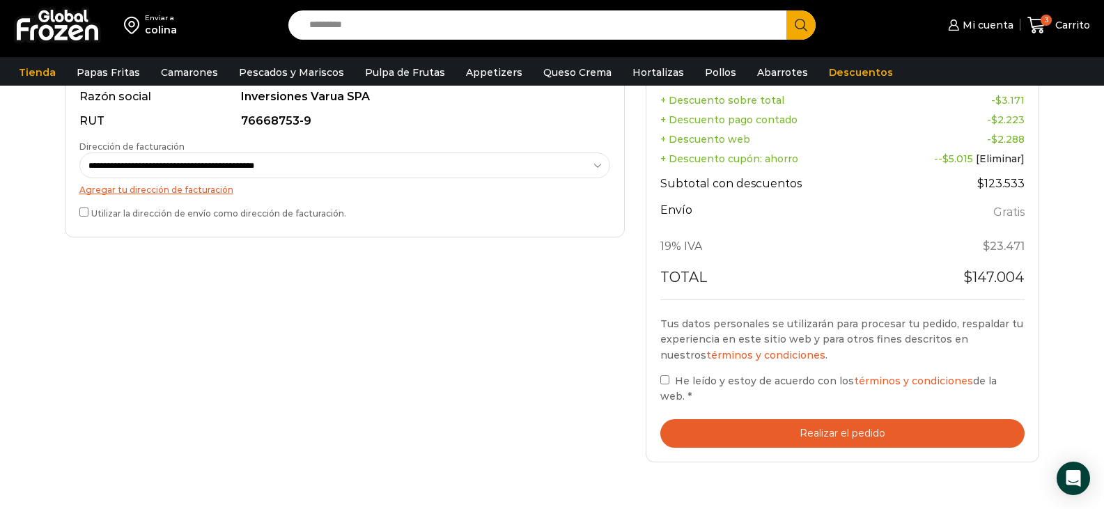
click at [862, 435] on button "Realizar el pedido" at bounding box center [842, 433] width 365 height 29
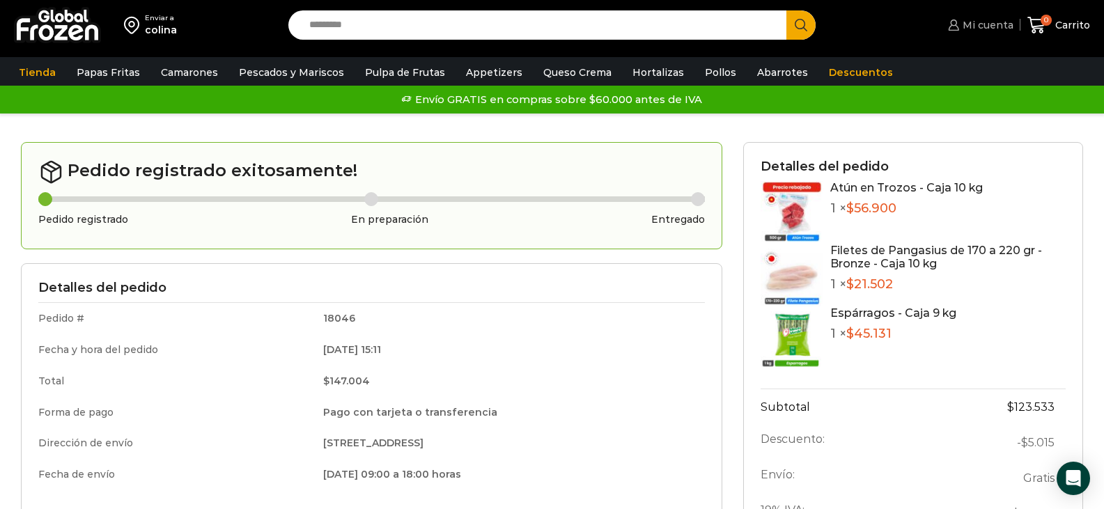
click at [972, 29] on span "Mi cuenta" at bounding box center [986, 25] width 54 height 14
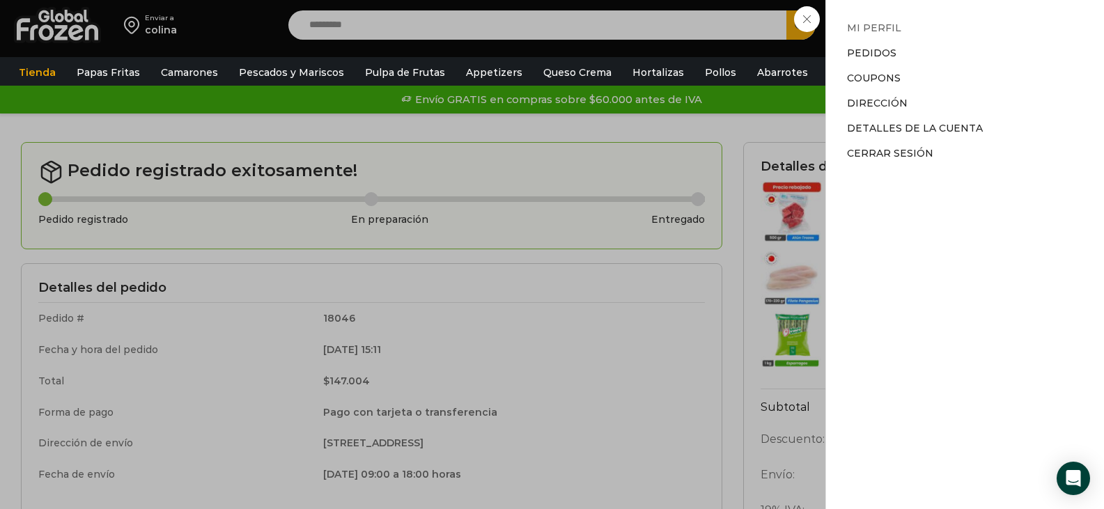
click at [887, 28] on link "Mi perfil" at bounding box center [874, 28] width 54 height 13
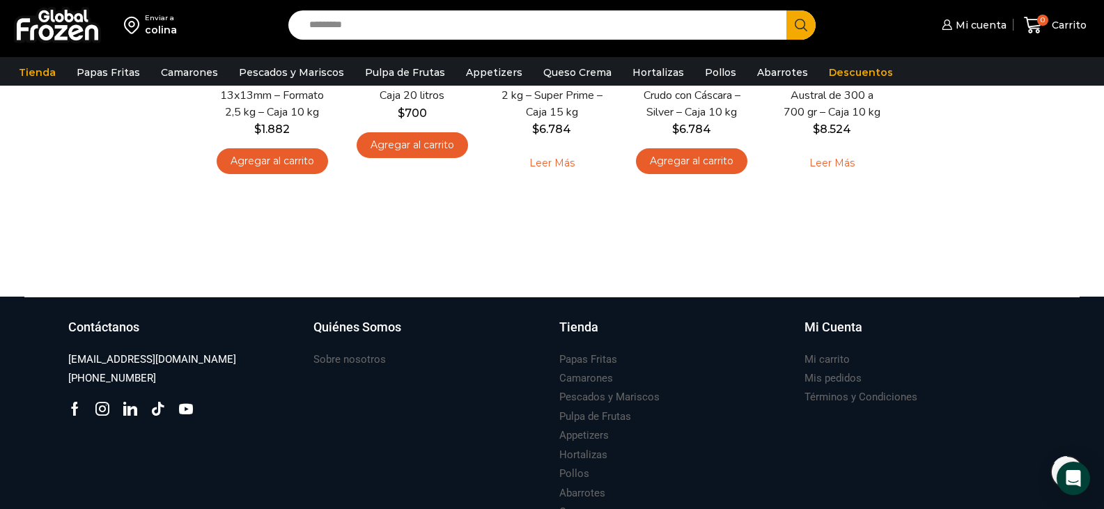
scroll to position [1, 0]
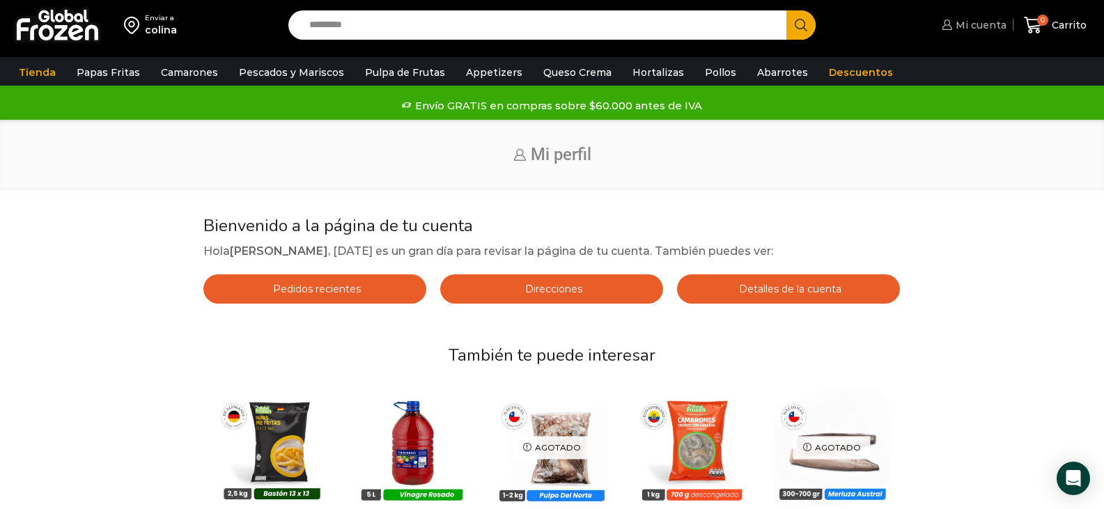
click at [1000, 33] on link "Mi cuenta" at bounding box center [972, 25] width 68 height 28
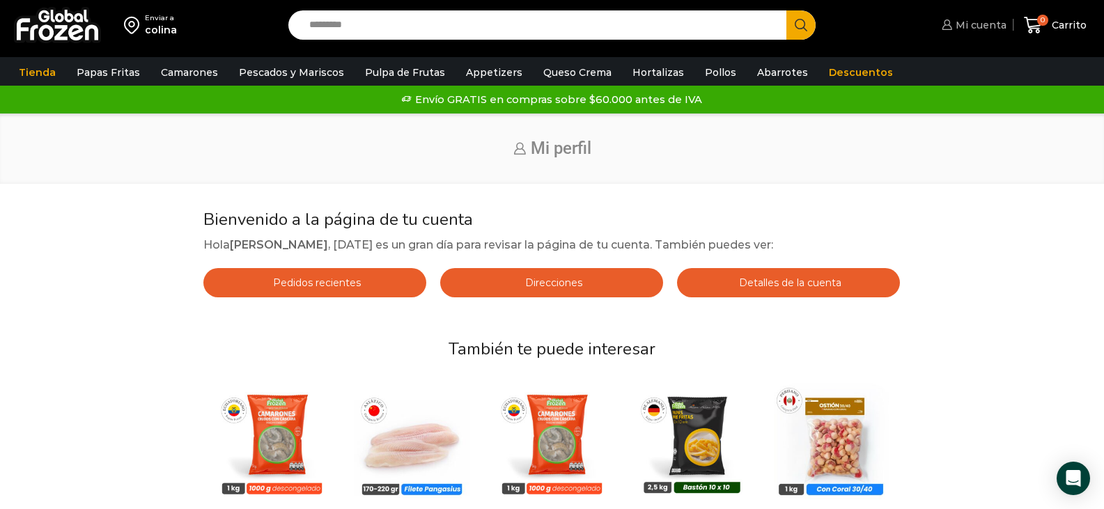
click at [983, 24] on span "Mi cuenta" at bounding box center [979, 25] width 54 height 14
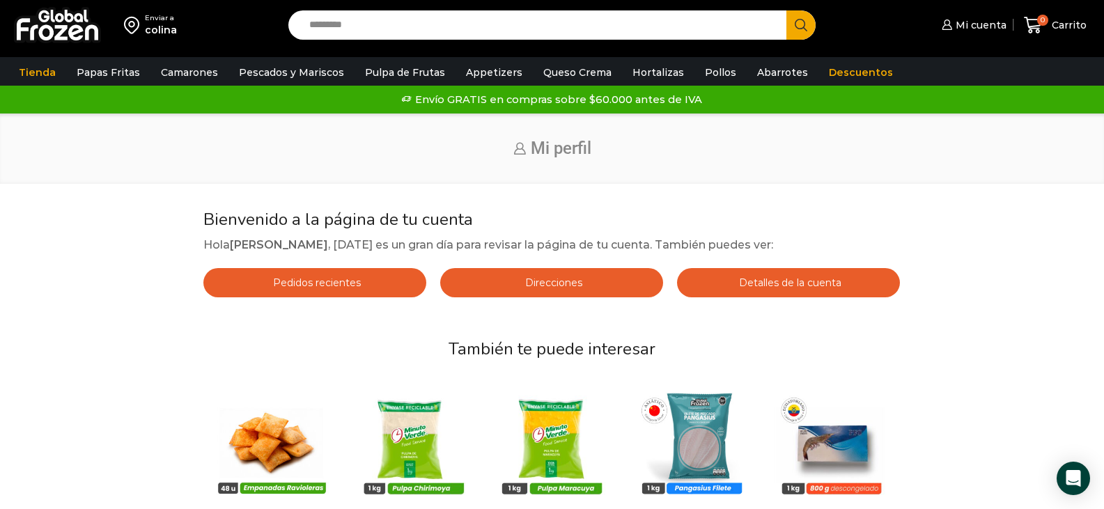
click at [768, 277] on span "Detalles de la cuenta" at bounding box center [788, 283] width 106 height 13
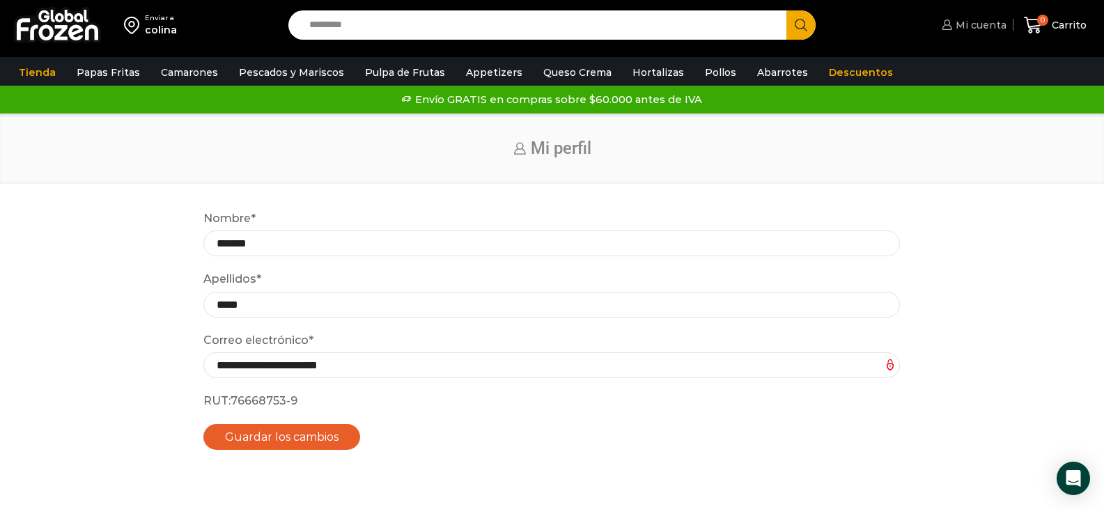
click at [981, 31] on span "Mi cuenta" at bounding box center [979, 25] width 54 height 14
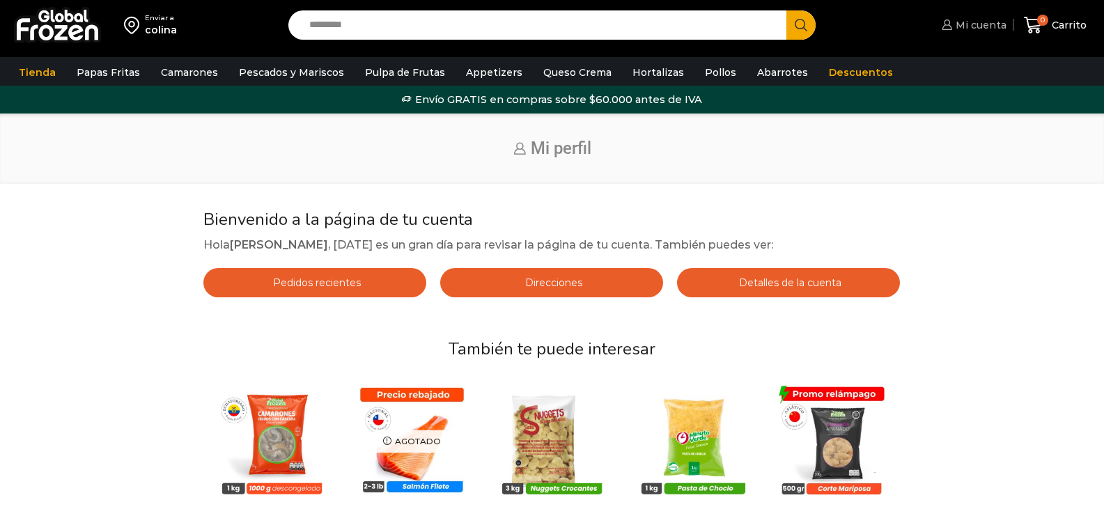
click at [983, 24] on span "Mi cuenta" at bounding box center [979, 25] width 54 height 14
click at [988, 19] on span "Mi cuenta" at bounding box center [979, 25] width 54 height 14
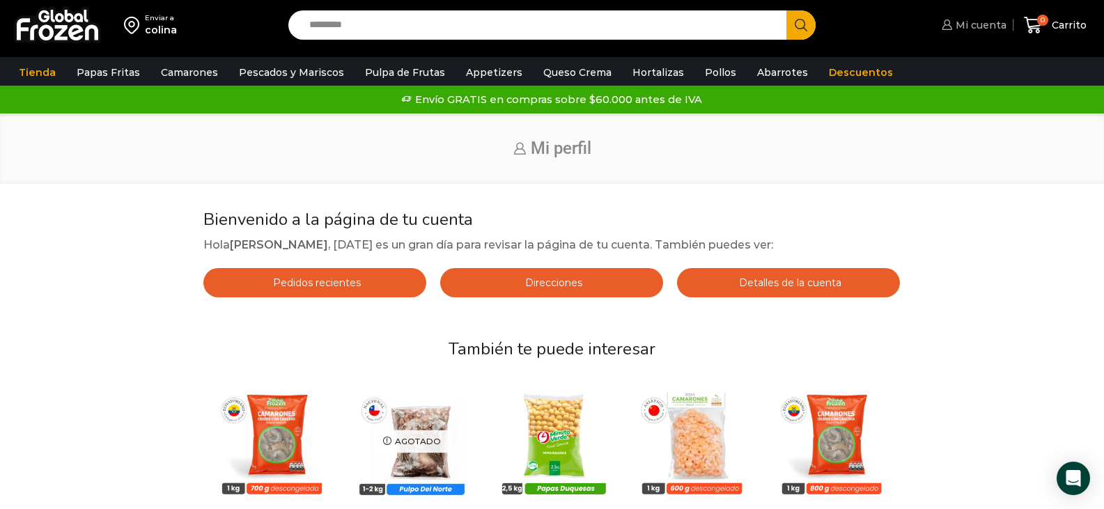
click at [983, 33] on link "Mi cuenta" at bounding box center [972, 25] width 68 height 28
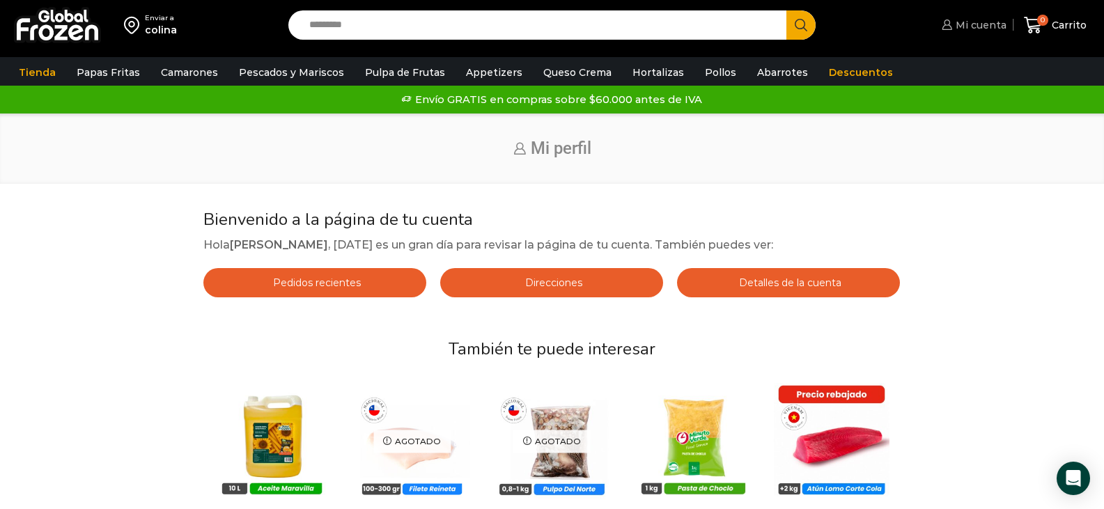
click at [983, 29] on span "Mi cuenta" at bounding box center [979, 25] width 54 height 14
click at [985, 27] on span "Mi cuenta" at bounding box center [979, 25] width 54 height 14
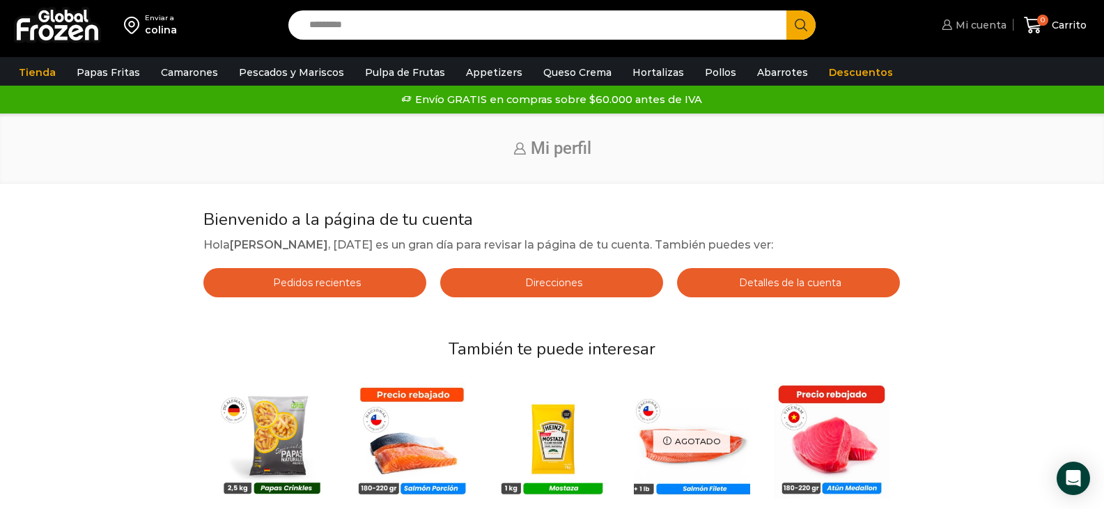
click at [989, 29] on span "Mi cuenta" at bounding box center [979, 25] width 54 height 14
